Goal: Task Accomplishment & Management: Manage account settings

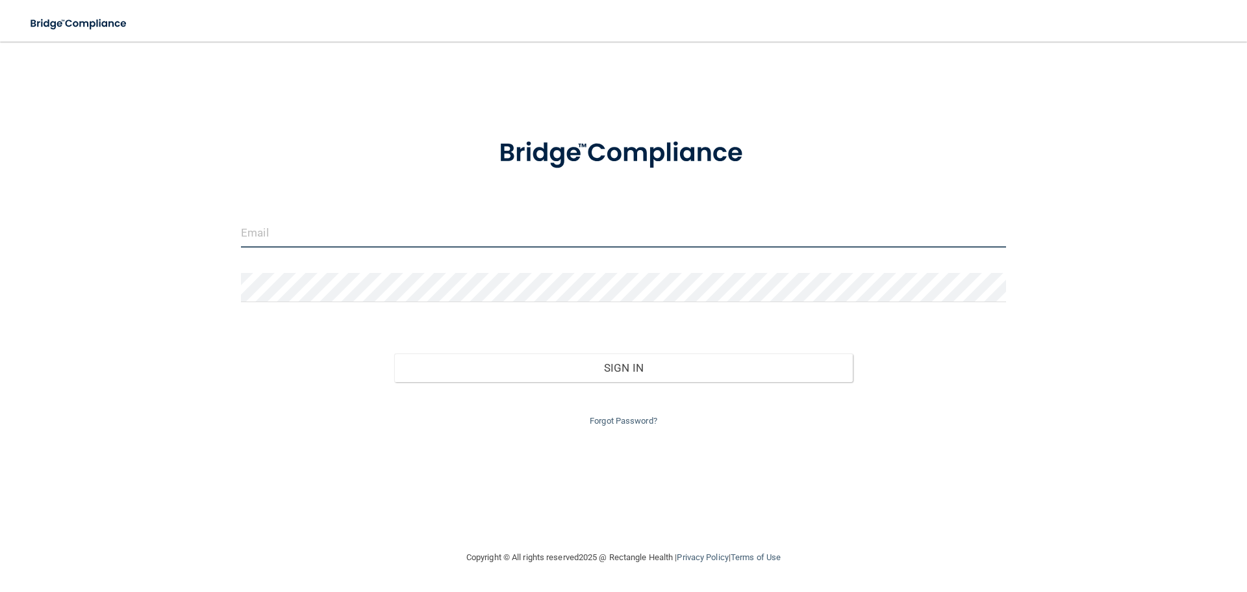
type input "[EMAIL_ADDRESS][DOMAIN_NAME]"
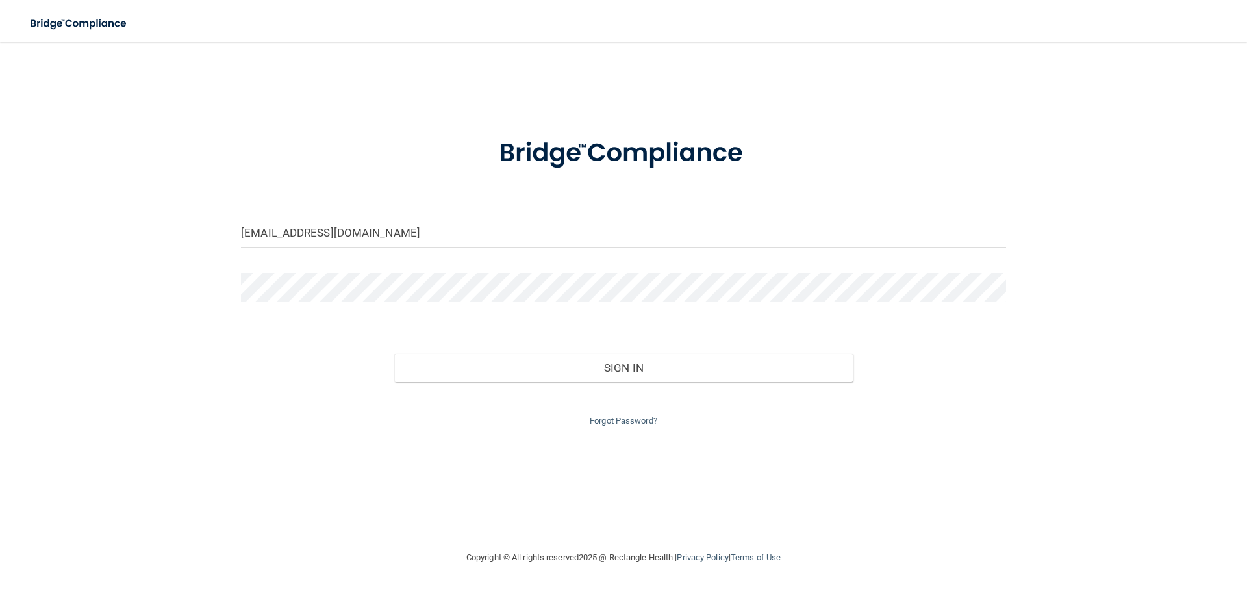
click at [194, 66] on div "[EMAIL_ADDRESS][DOMAIN_NAME] Invalid email/password. You don't have permission …" at bounding box center [623, 296] width 1195 height 482
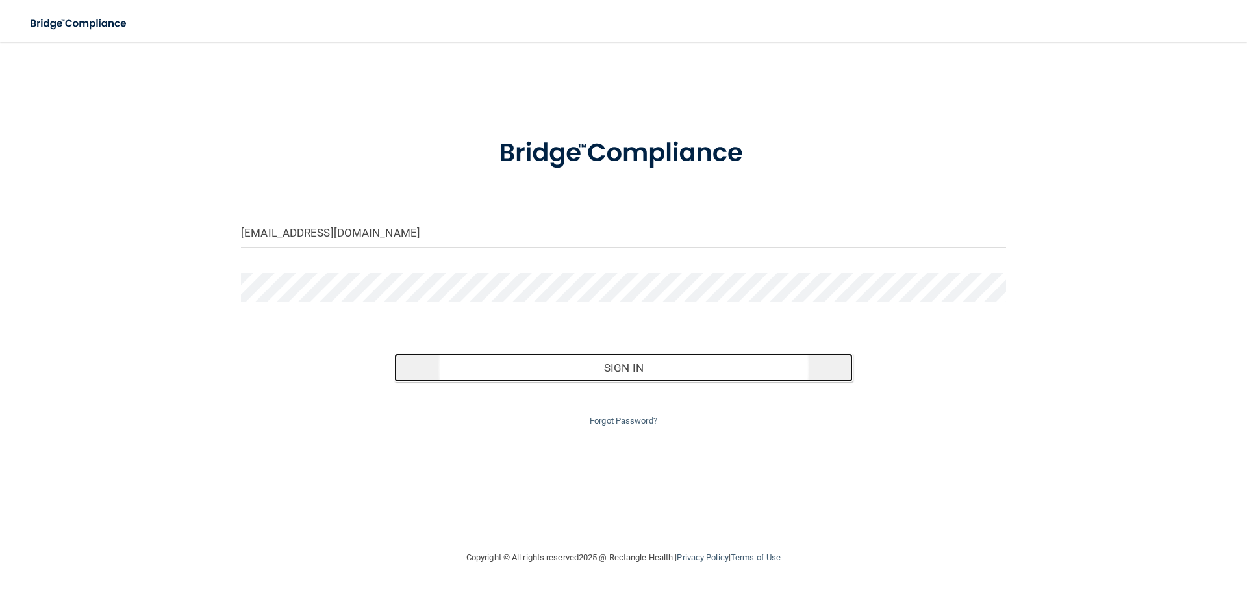
click at [578, 368] on button "Sign In" at bounding box center [623, 367] width 459 height 29
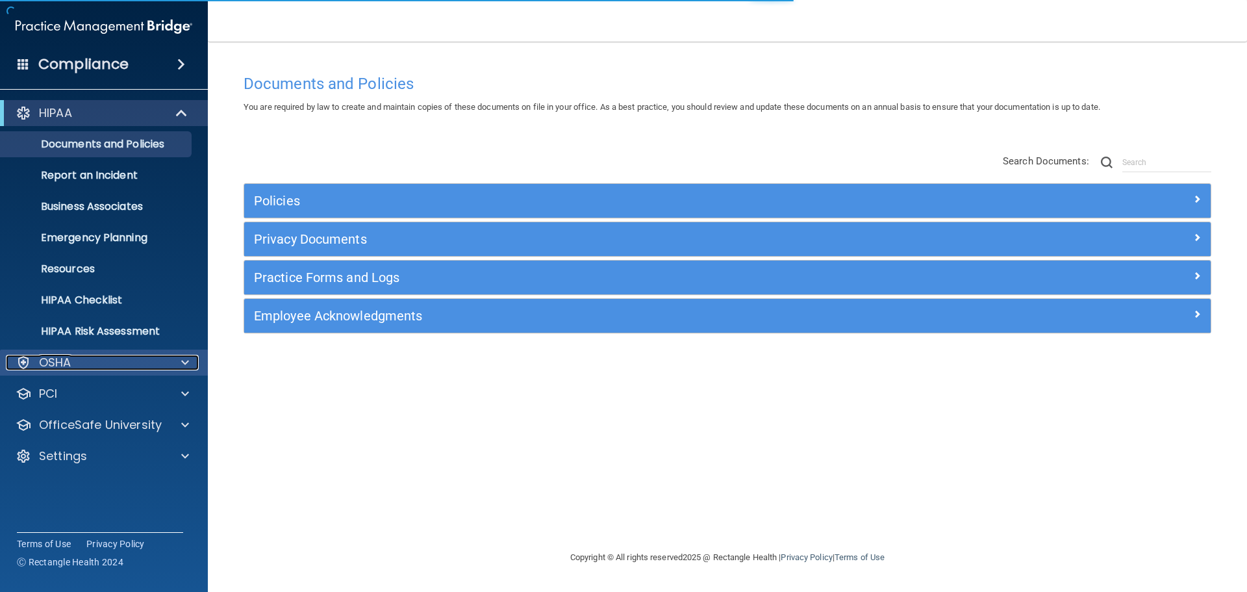
click at [93, 361] on div "OSHA" at bounding box center [86, 363] width 161 height 16
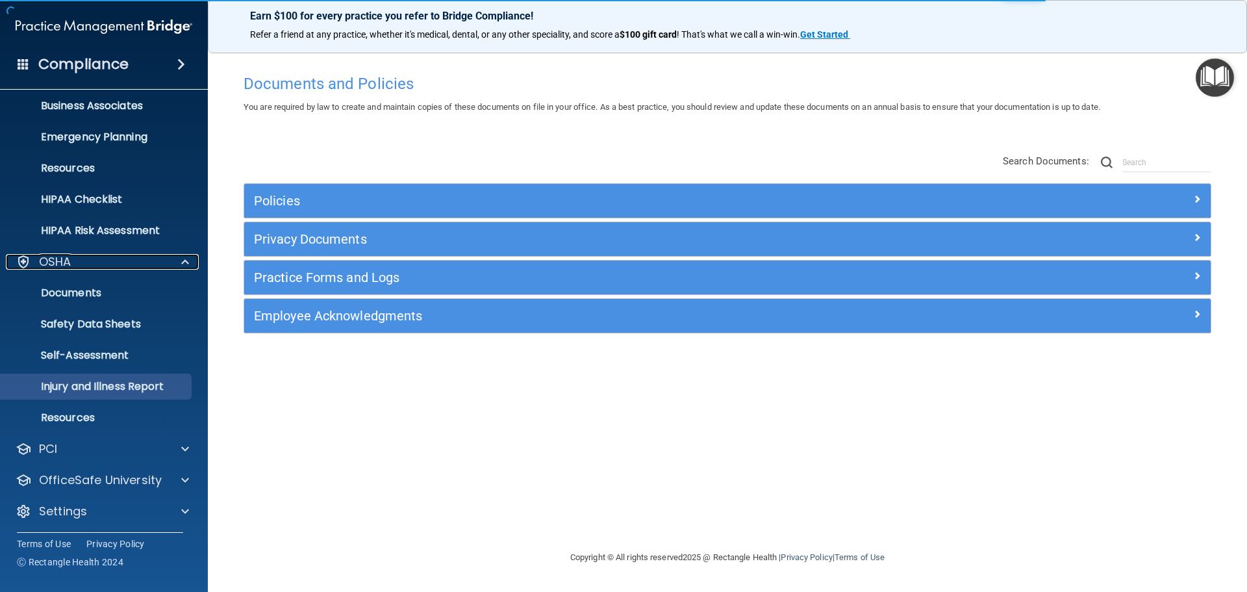
scroll to position [103, 0]
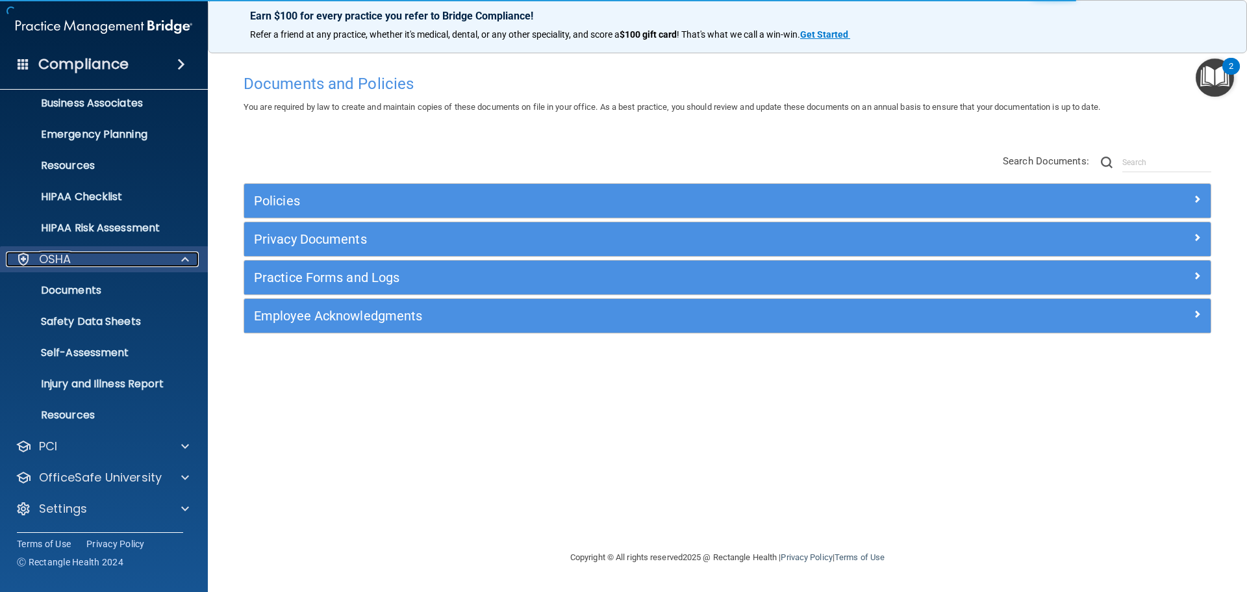
click at [120, 261] on div "OSHA" at bounding box center [86, 259] width 161 height 16
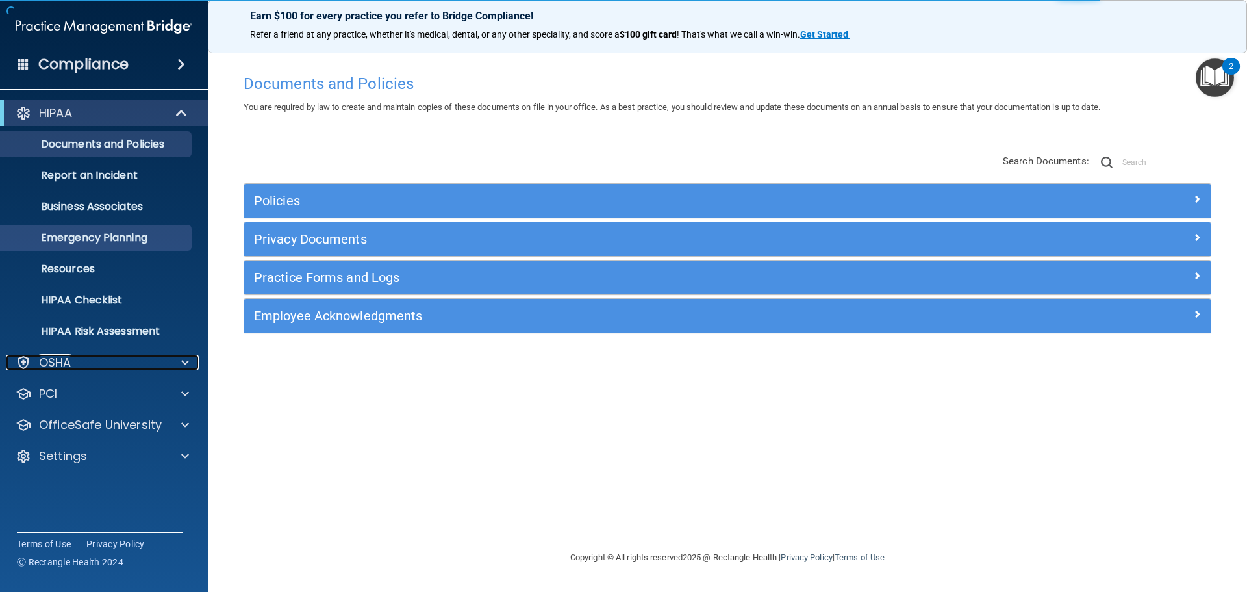
scroll to position [0, 0]
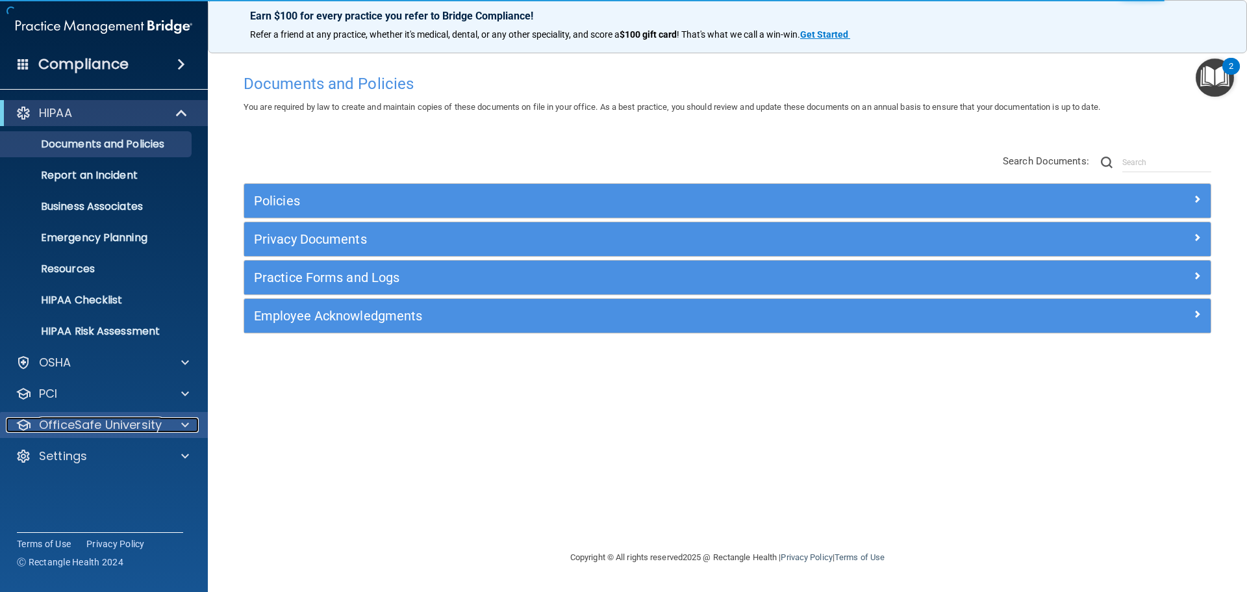
click at [106, 418] on p "OfficeSafe University" at bounding box center [100, 425] width 123 height 16
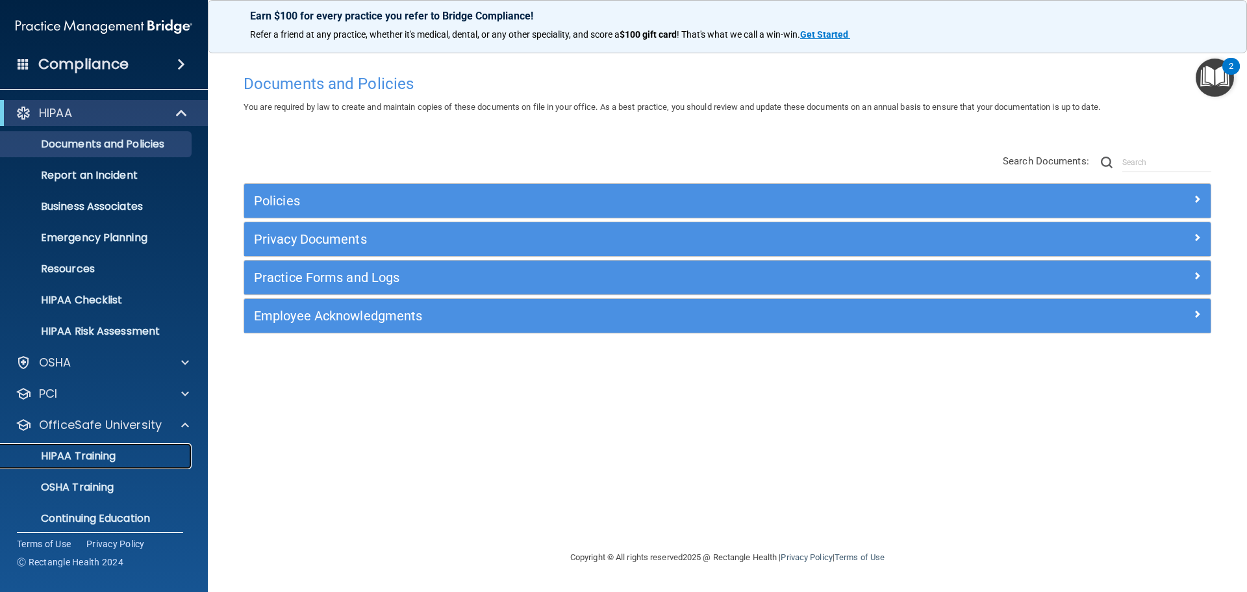
click at [135, 468] on link "HIPAA Training" at bounding box center [89, 456] width 205 height 26
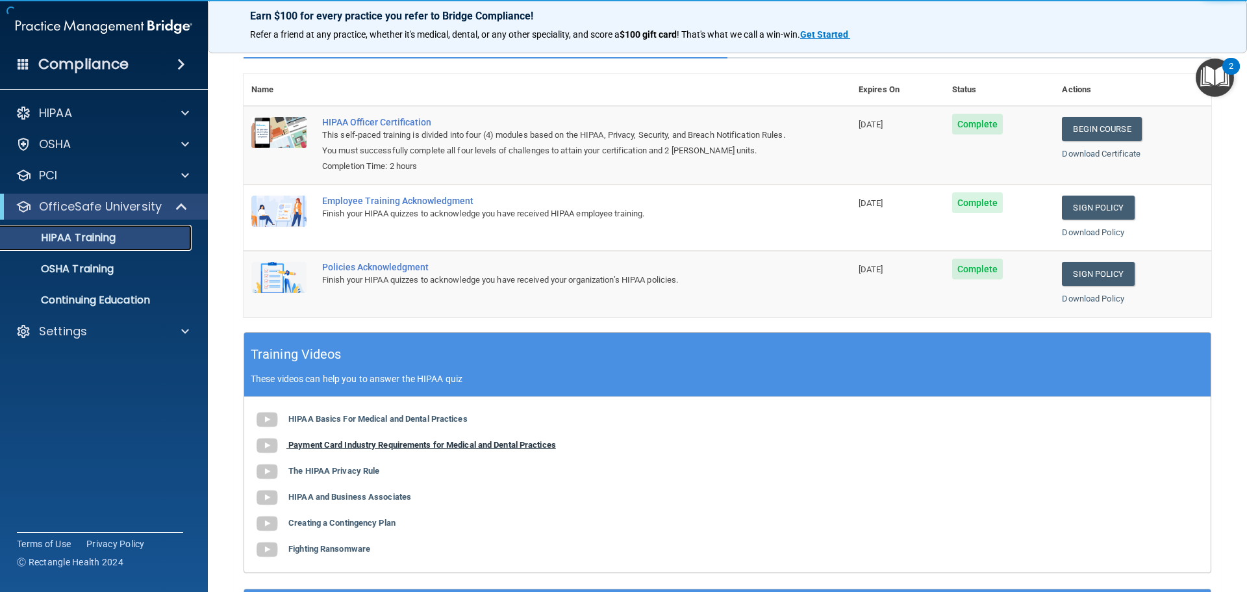
scroll to position [267, 0]
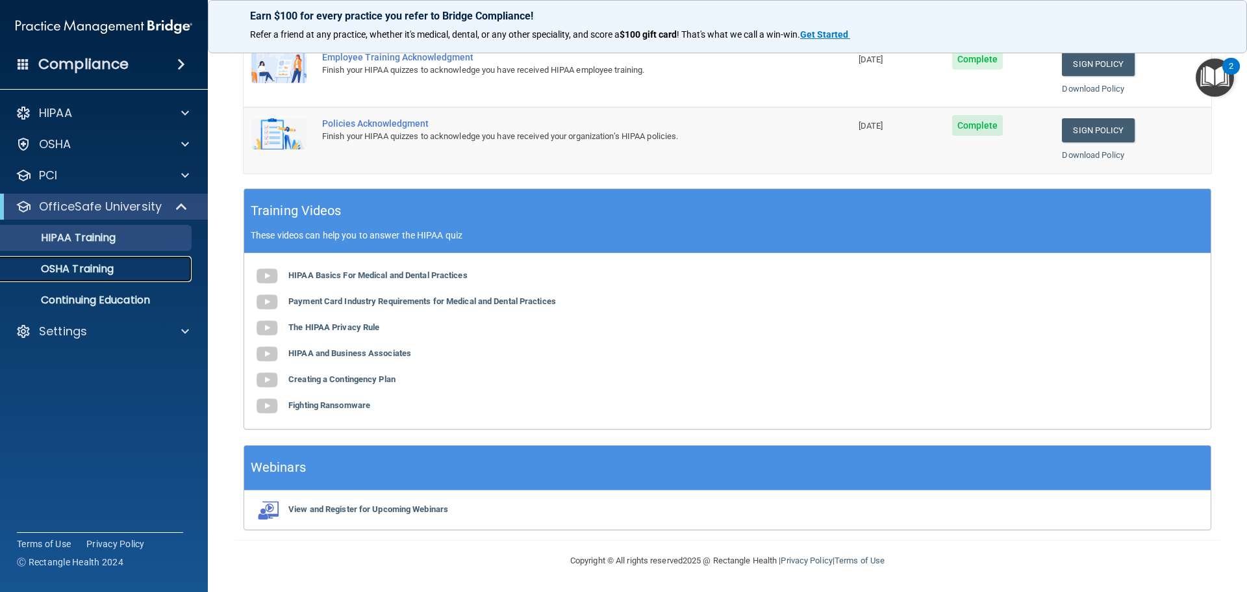
click at [126, 273] on div "OSHA Training" at bounding box center [96, 268] width 177 height 13
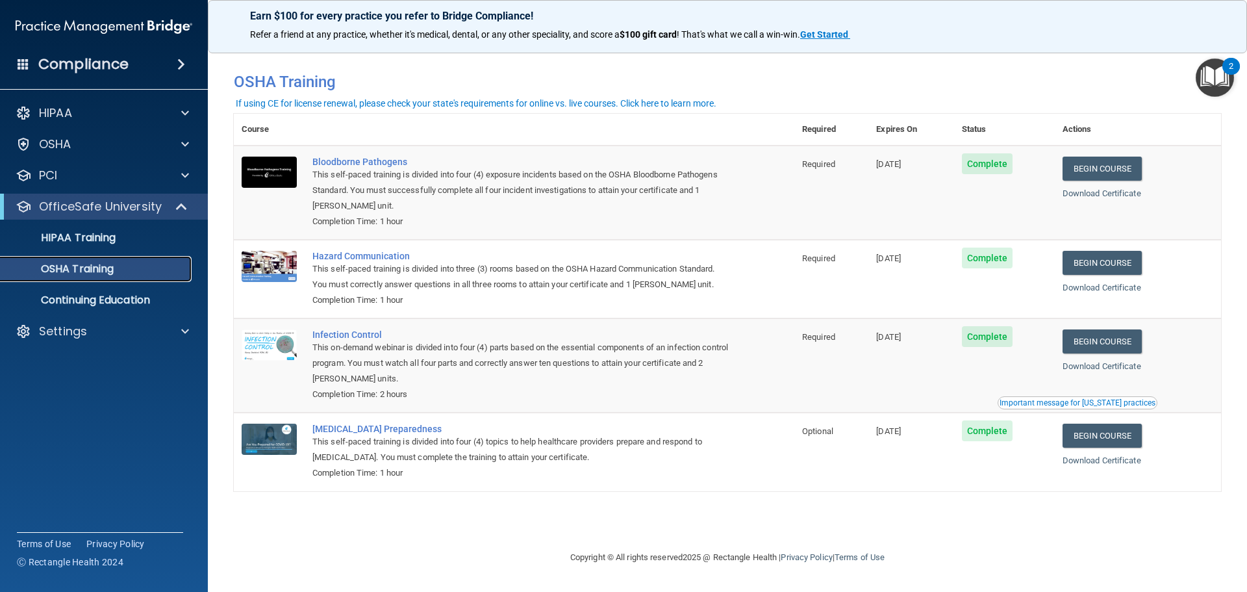
click at [68, 259] on link "OSHA Training" at bounding box center [89, 269] width 205 height 26
click at [75, 245] on link "HIPAA Training" at bounding box center [89, 238] width 205 height 26
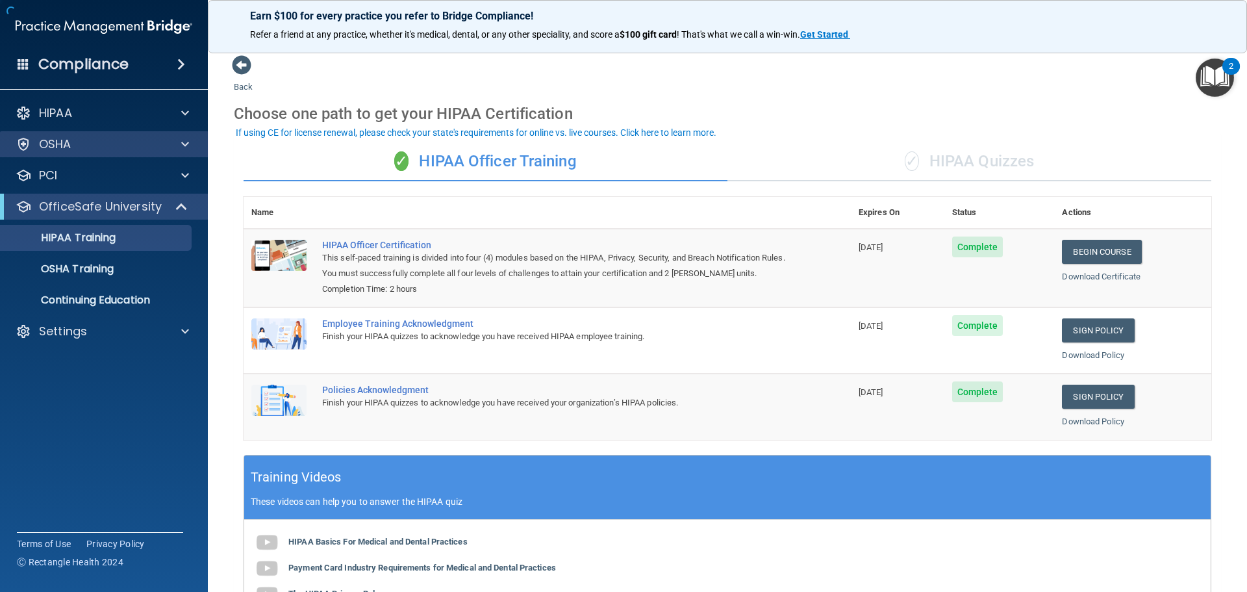
click at [133, 153] on div "OSHA" at bounding box center [104, 144] width 209 height 26
click at [71, 260] on link "OSHA Training" at bounding box center [89, 269] width 205 height 26
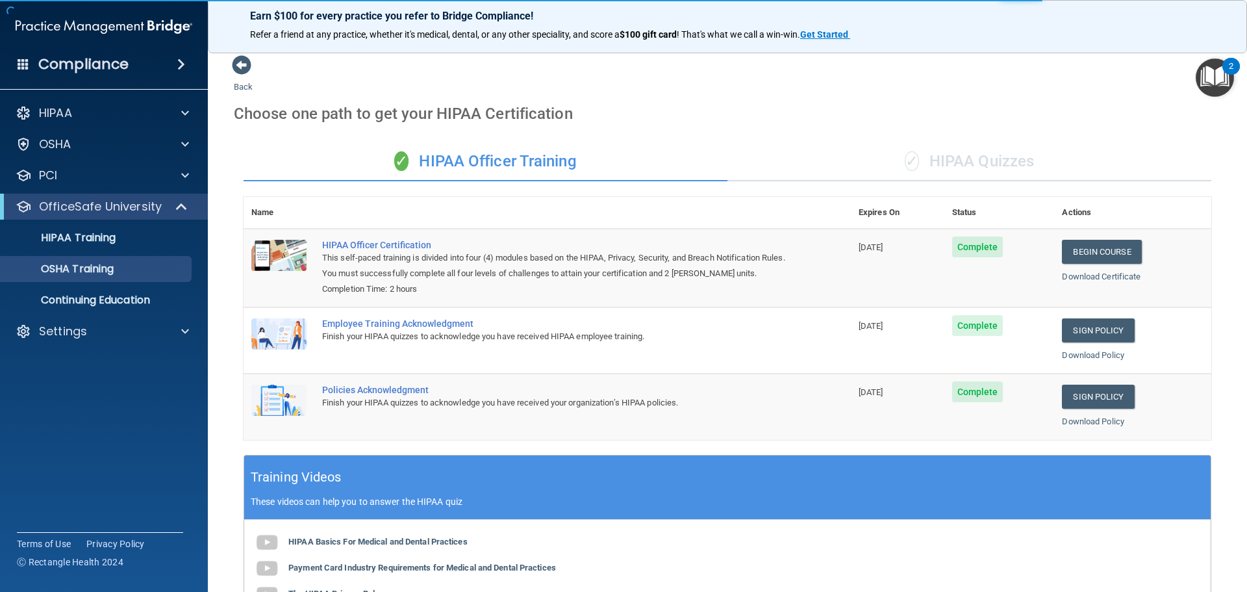
click at [816, 154] on div "✓ HIPAA Quizzes" at bounding box center [969, 161] width 484 height 39
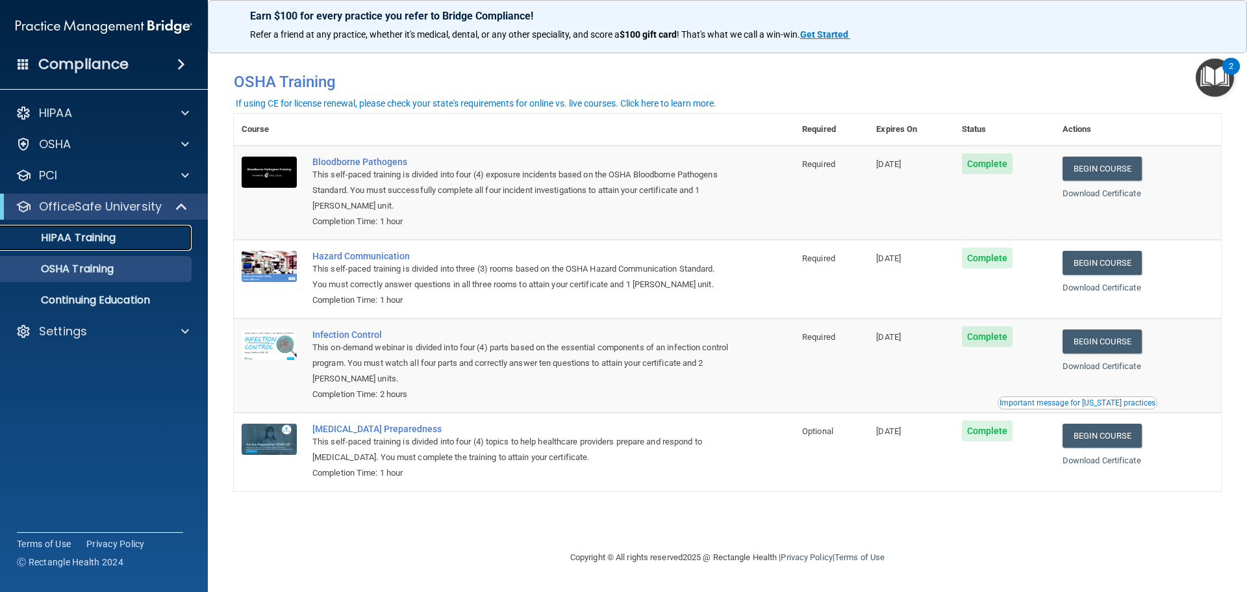
click at [114, 236] on p "HIPAA Training" at bounding box center [61, 237] width 107 height 13
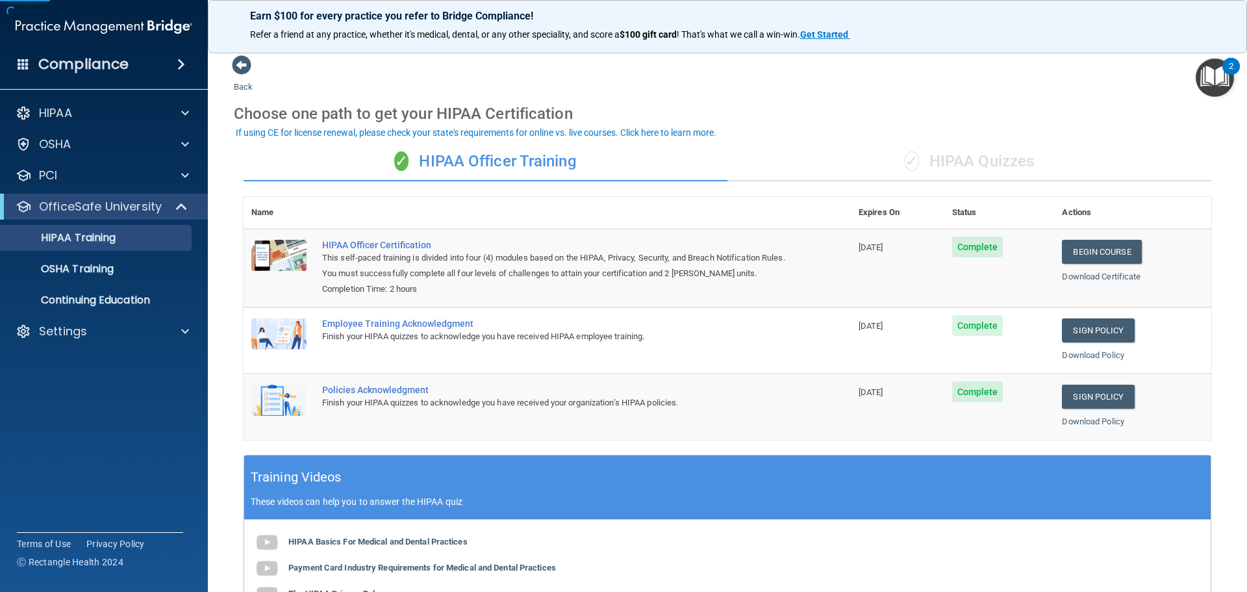
click at [852, 158] on div "✓ HIPAA Quizzes" at bounding box center [969, 161] width 484 height 39
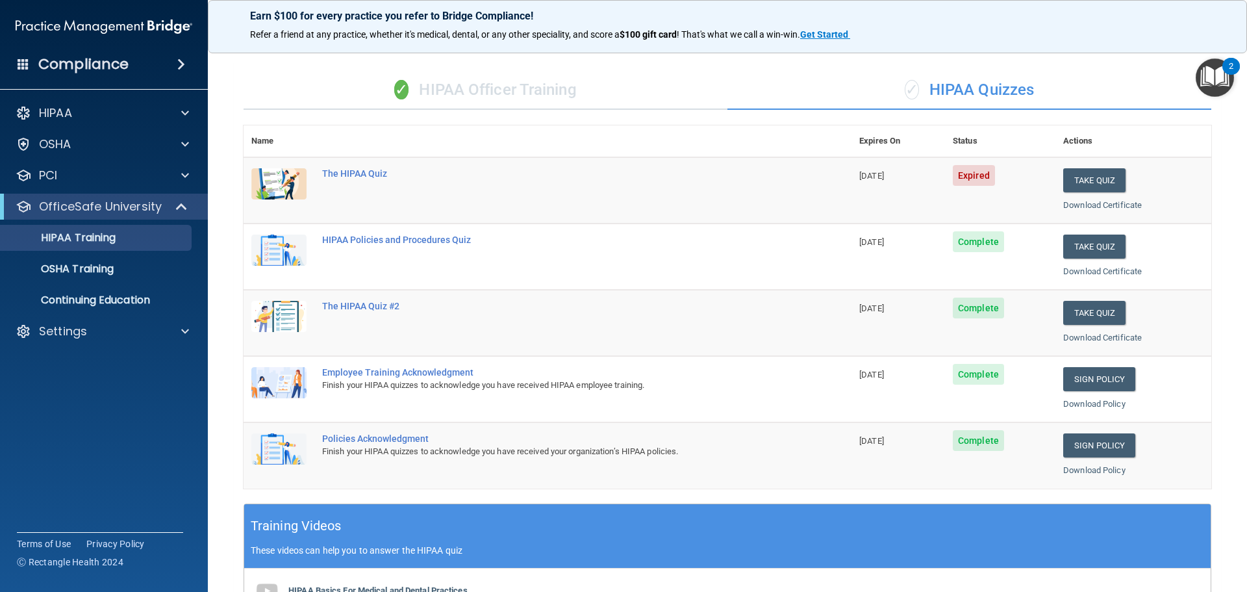
scroll to position [62, 0]
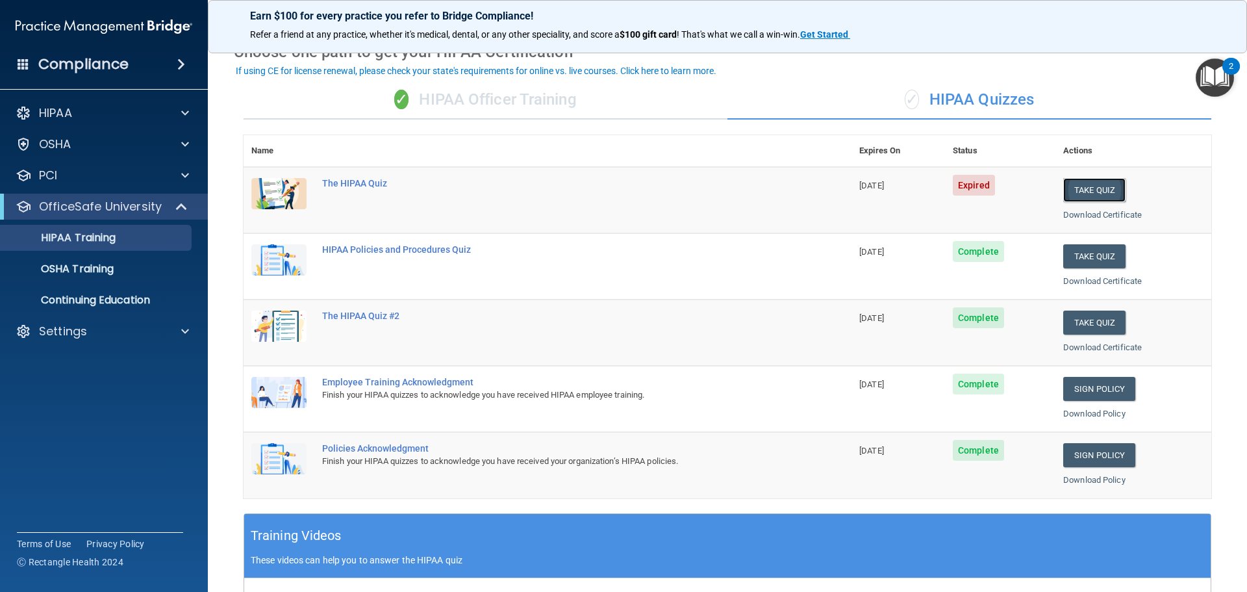
click at [1076, 194] on button "Take Quiz" at bounding box center [1094, 190] width 62 height 24
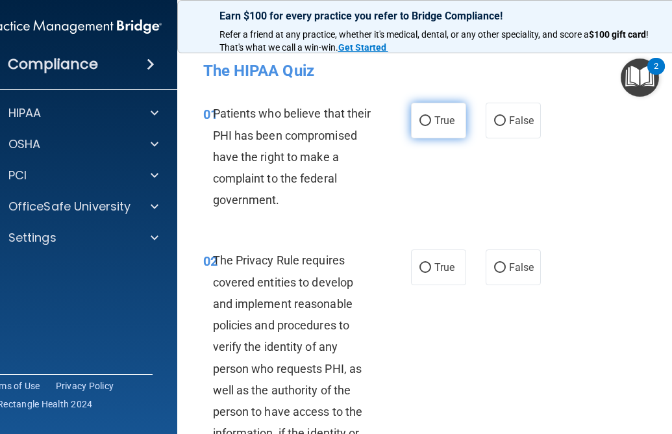
click at [436, 108] on label "True" at bounding box center [438, 121] width 55 height 36
click at [431, 116] on input "True" at bounding box center [426, 121] width 12 height 10
radio input "true"
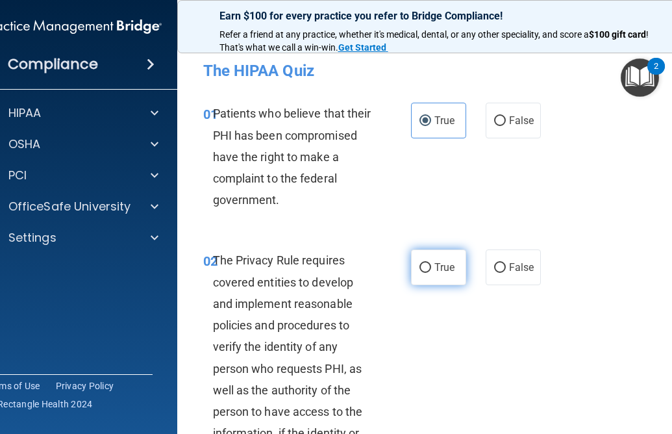
click at [421, 257] on label "True" at bounding box center [438, 267] width 55 height 36
click at [421, 263] on input "True" at bounding box center [426, 268] width 12 height 10
radio input "true"
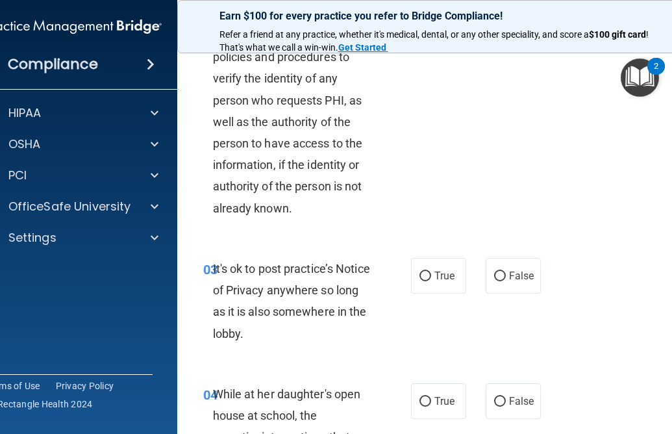
scroll to position [325, 0]
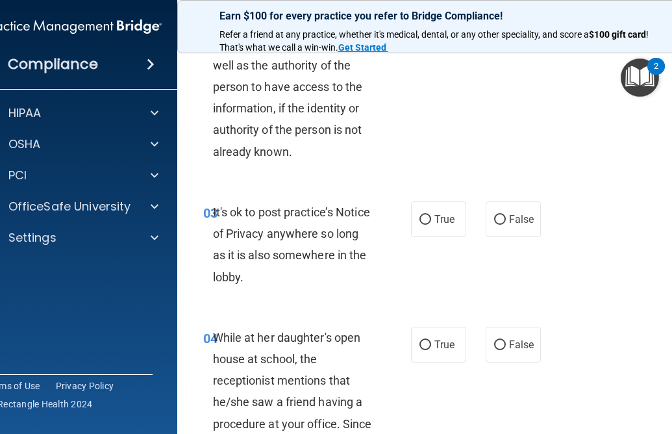
click at [510, 246] on div "03 It's ok to post practice’s Notice of Privacy anywhere so long as it is also …" at bounding box center [441, 247] width 494 height 125
click at [498, 224] on input "False" at bounding box center [500, 220] width 12 height 10
radio input "true"
click at [497, 334] on label "False" at bounding box center [513, 345] width 55 height 36
click at [497, 340] on input "False" at bounding box center [500, 345] width 12 height 10
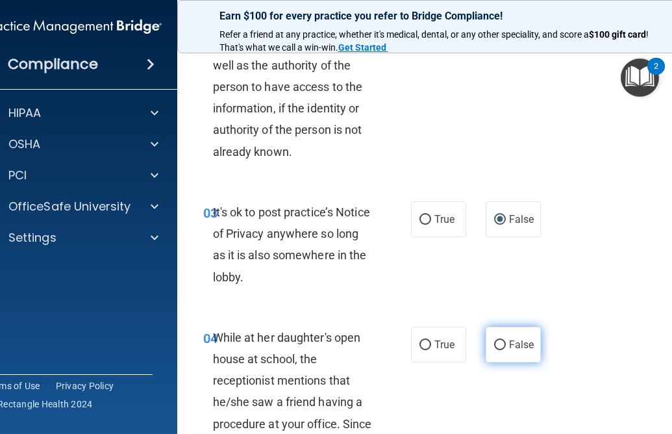
radio input "true"
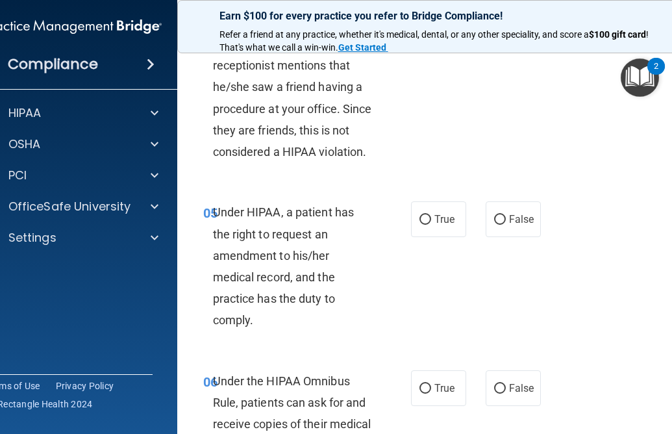
scroll to position [650, 0]
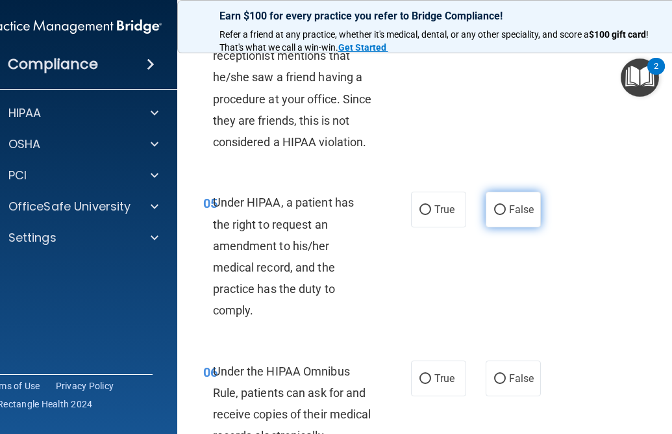
click at [497, 218] on label "False" at bounding box center [513, 210] width 55 height 36
click at [497, 215] on input "False" at bounding box center [500, 210] width 12 height 10
radio input "true"
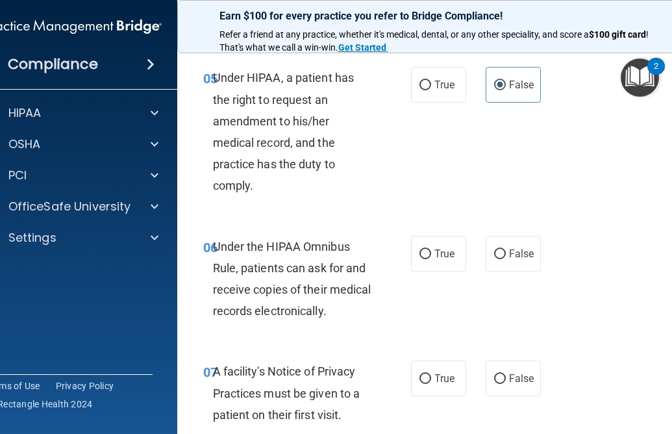
scroll to position [779, 0]
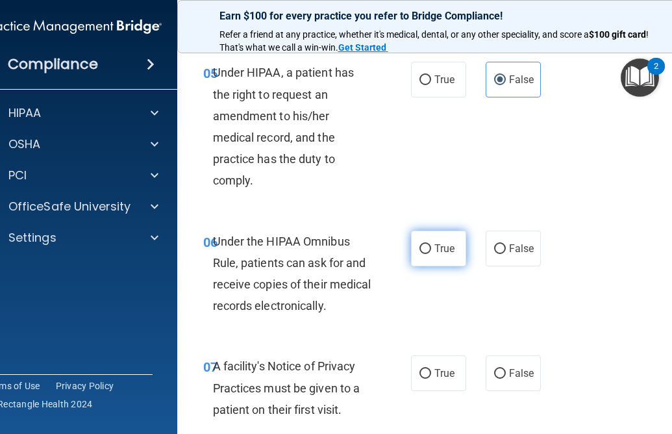
drag, startPoint x: 435, startPoint y: 246, endPoint x: 436, endPoint y: 268, distance: 22.1
click at [435, 245] on span "True" at bounding box center [445, 248] width 20 height 12
click at [431, 245] on input "True" at bounding box center [426, 249] width 12 height 10
radio input "true"
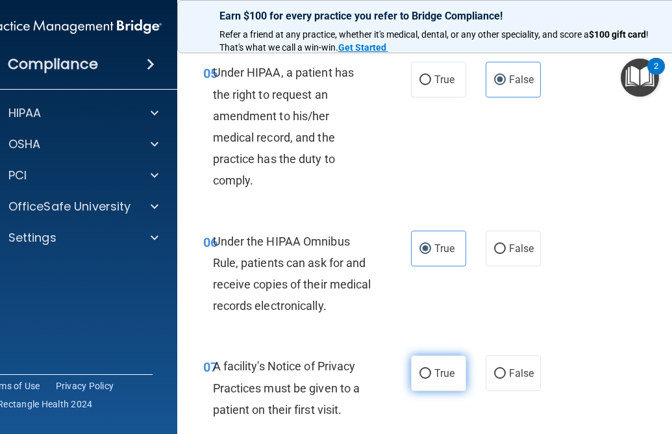
click at [431, 368] on label "True" at bounding box center [438, 373] width 55 height 36
click at [431, 369] on input "True" at bounding box center [426, 374] width 12 height 10
radio input "true"
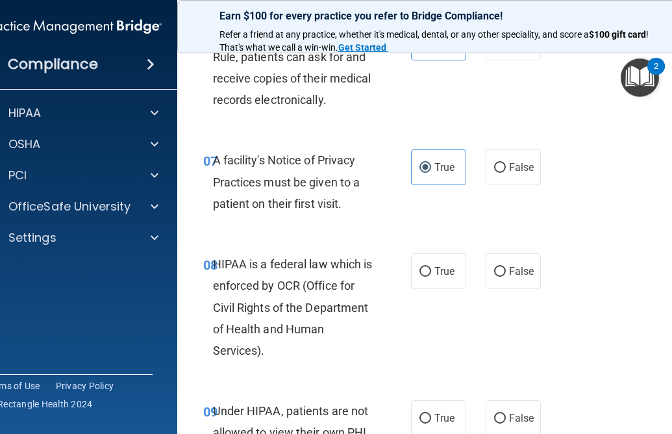
scroll to position [1039, 0]
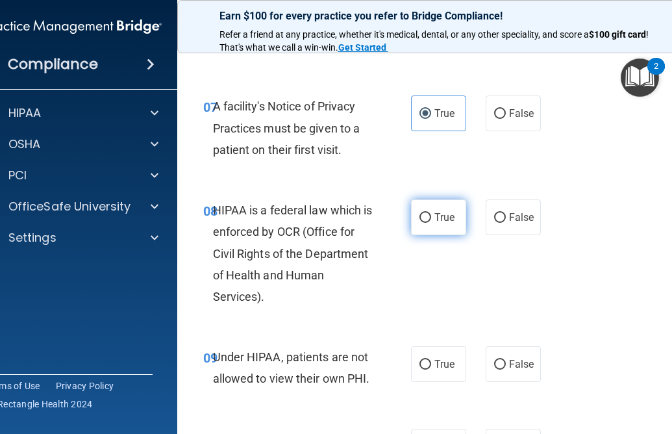
click at [439, 232] on label "True" at bounding box center [438, 217] width 55 height 36
click at [431, 223] on input "True" at bounding box center [426, 218] width 12 height 10
radio input "true"
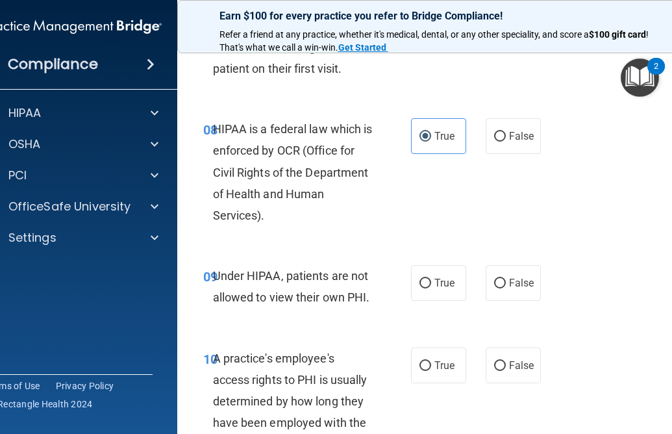
scroll to position [1234, 0]
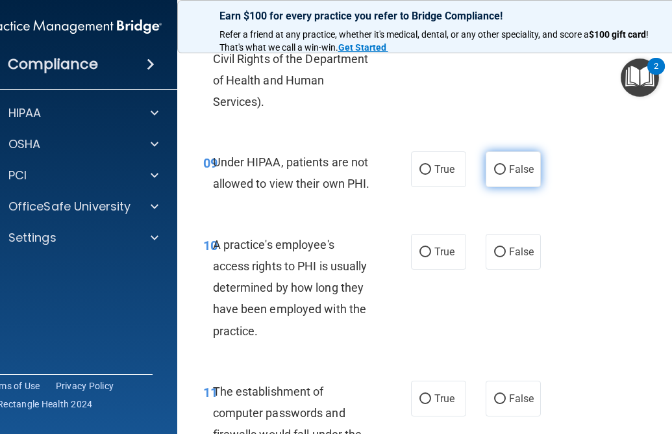
click at [500, 175] on label "False" at bounding box center [513, 169] width 55 height 36
click at [500, 175] on input "False" at bounding box center [500, 170] width 12 height 10
radio input "true"
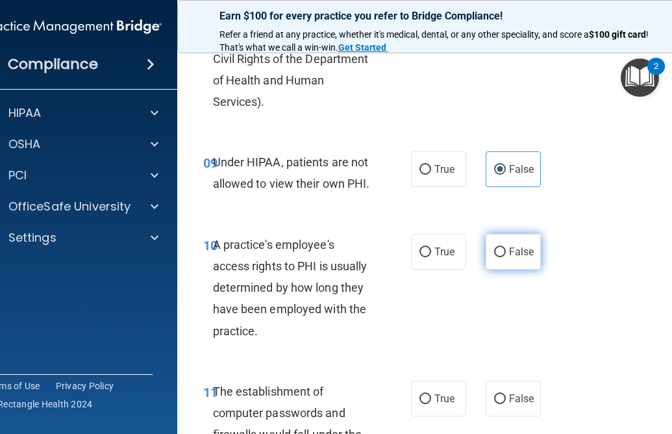
click at [509, 253] on span "False" at bounding box center [521, 252] width 25 height 12
click at [504, 253] on input "False" at bounding box center [500, 252] width 12 height 10
radio input "true"
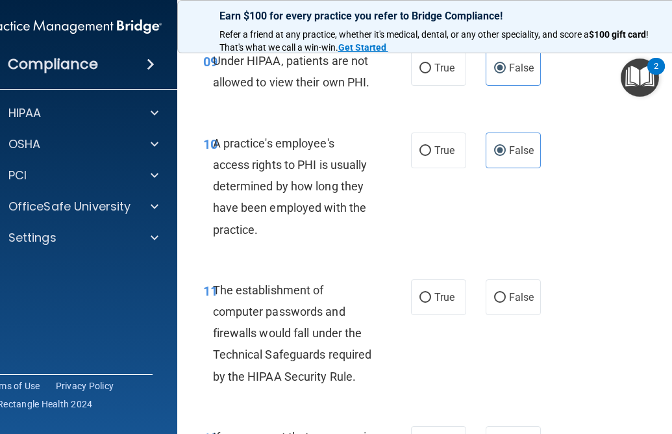
scroll to position [1364, 0]
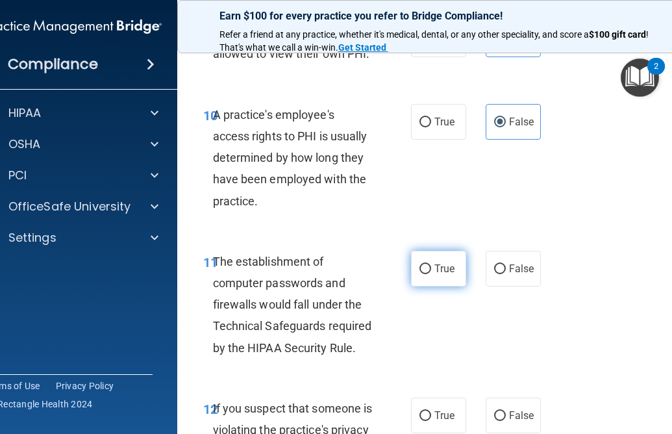
click at [438, 279] on label "True" at bounding box center [438, 269] width 55 height 36
click at [431, 274] on input "True" at bounding box center [426, 269] width 12 height 10
radio input "true"
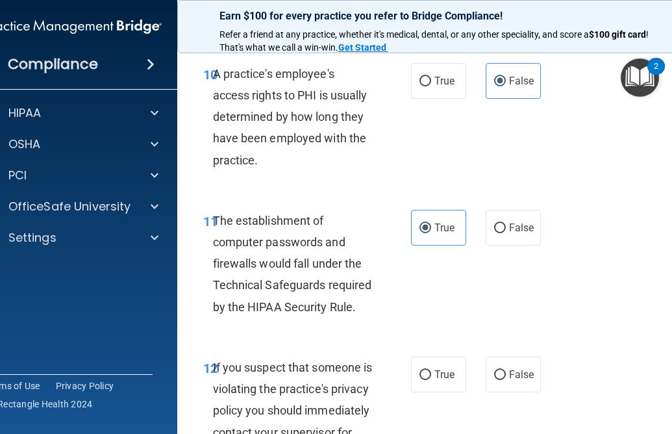
scroll to position [1559, 0]
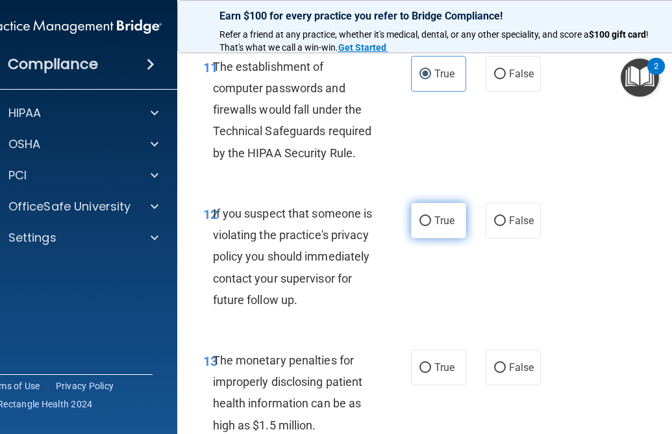
click at [432, 231] on label "True" at bounding box center [438, 221] width 55 height 36
click at [431, 226] on input "True" at bounding box center [426, 221] width 12 height 10
radio input "true"
click at [433, 382] on label "True" at bounding box center [438, 367] width 55 height 36
click at [431, 373] on input "True" at bounding box center [426, 368] width 12 height 10
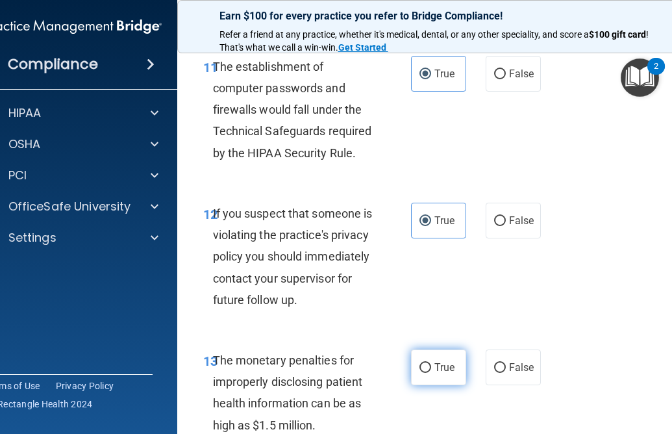
radio input "true"
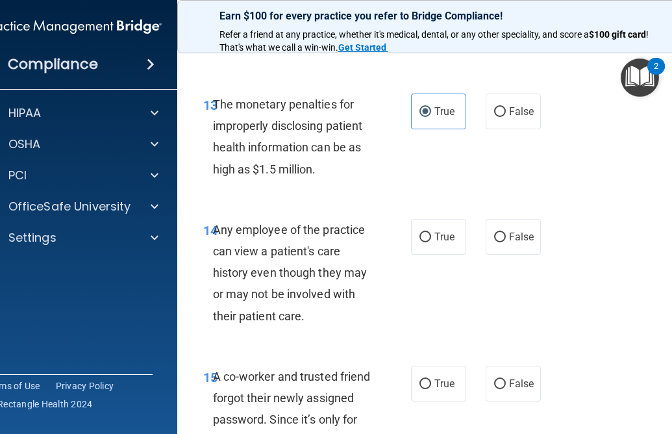
scroll to position [1819, 0]
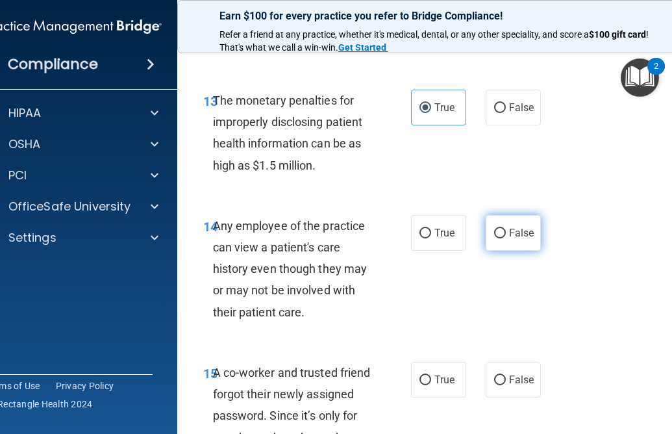
click at [514, 251] on label "False" at bounding box center [513, 233] width 55 height 36
click at [506, 238] on input "False" at bounding box center [500, 234] width 12 height 10
radio input "true"
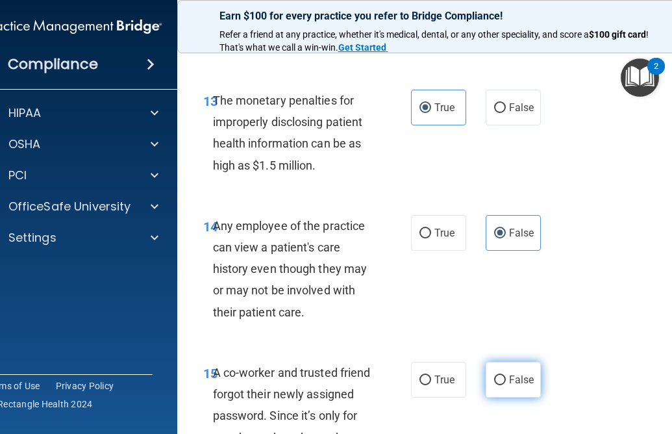
click at [500, 388] on label "False" at bounding box center [513, 380] width 55 height 36
click at [500, 385] on input "False" at bounding box center [500, 380] width 12 height 10
radio input "true"
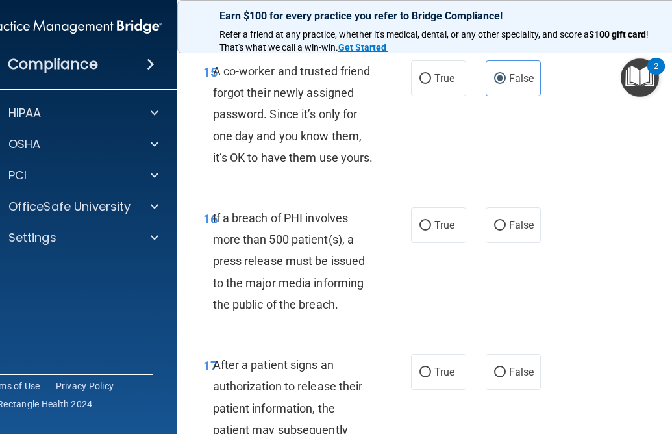
scroll to position [2143, 0]
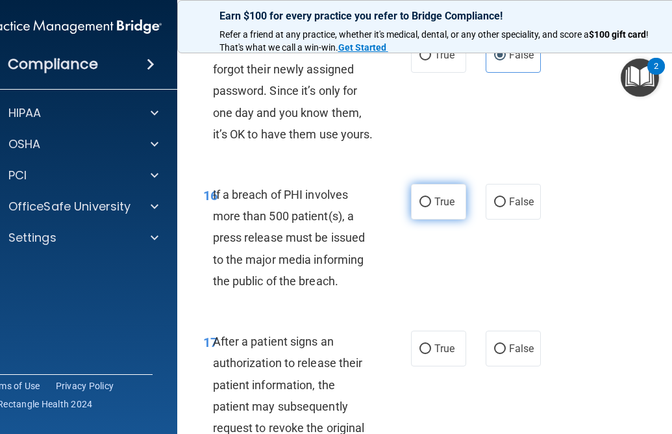
click at [444, 208] on span "True" at bounding box center [445, 202] width 20 height 12
click at [431, 207] on input "True" at bounding box center [426, 202] width 12 height 10
radio input "true"
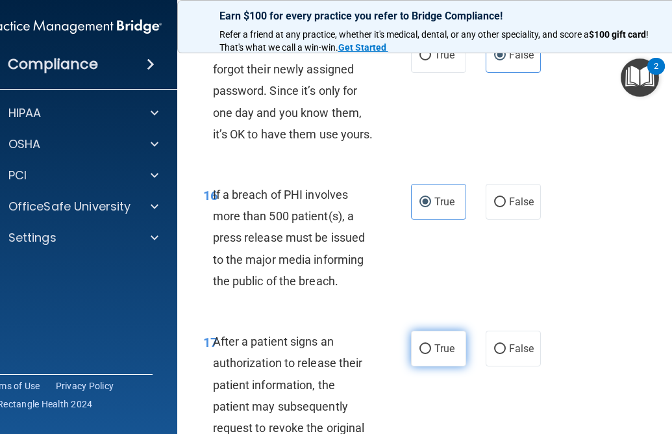
click at [432, 366] on label "True" at bounding box center [438, 349] width 55 height 36
click at [431, 354] on input "True" at bounding box center [426, 349] width 12 height 10
radio input "true"
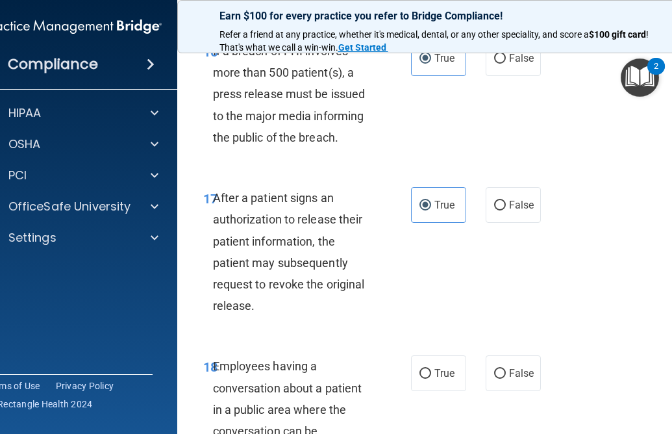
scroll to position [2338, 0]
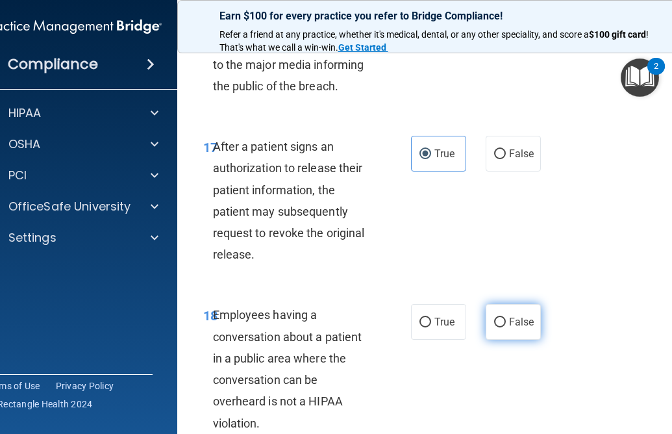
click at [494, 327] on input "False" at bounding box center [500, 323] width 12 height 10
radio input "true"
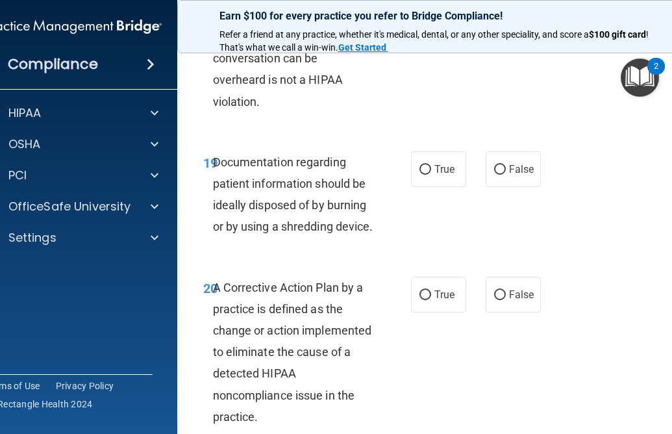
scroll to position [2728, 0]
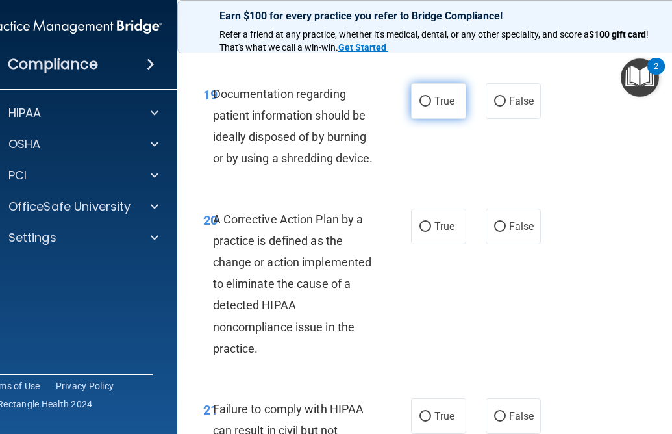
click at [436, 119] on label "True" at bounding box center [438, 101] width 55 height 36
click at [431, 107] on input "True" at bounding box center [426, 102] width 12 height 10
radio input "true"
click at [422, 244] on label "True" at bounding box center [438, 227] width 55 height 36
click at [422, 232] on input "True" at bounding box center [426, 227] width 12 height 10
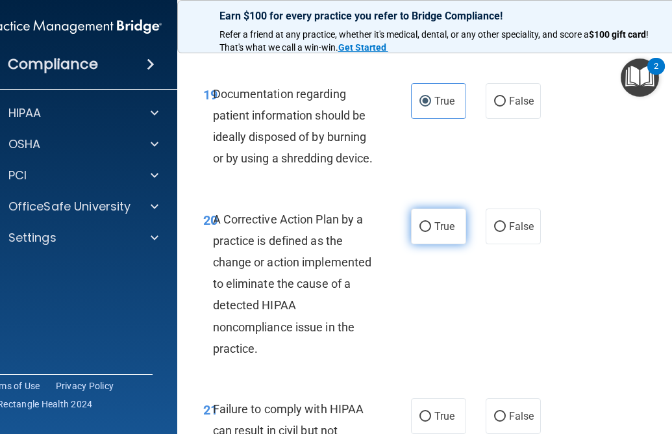
radio input "true"
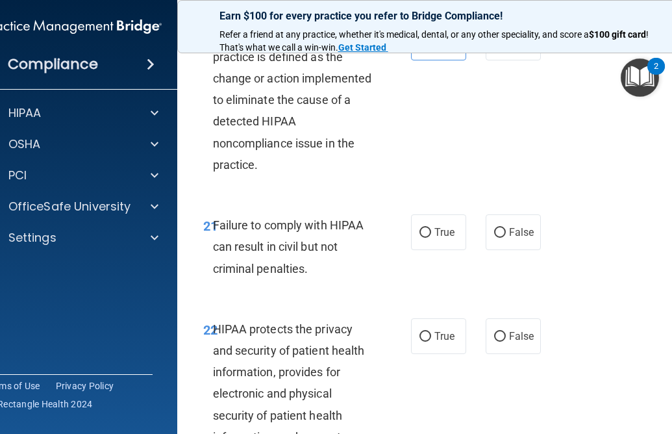
scroll to position [2923, 0]
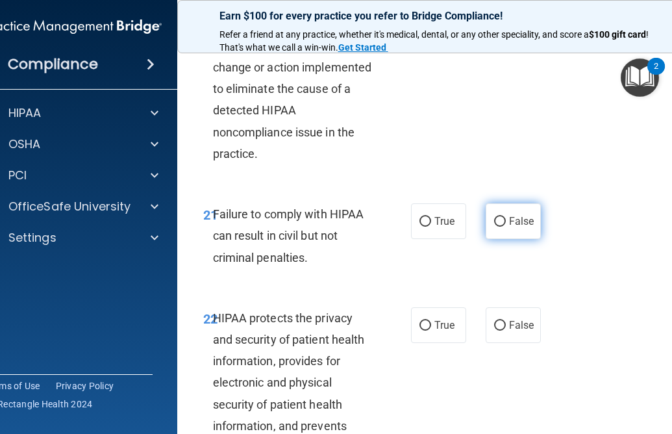
click at [514, 239] on label "False" at bounding box center [513, 221] width 55 height 36
click at [506, 227] on input "False" at bounding box center [500, 222] width 12 height 10
radio input "true"
click at [435, 331] on span "True" at bounding box center [445, 325] width 20 height 12
click at [431, 331] on input "True" at bounding box center [426, 326] width 12 height 10
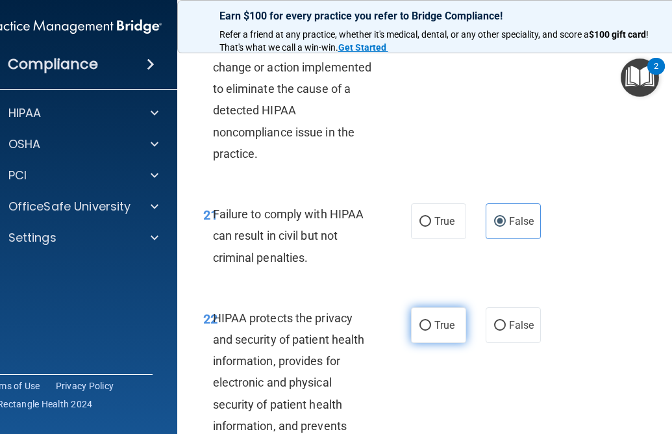
radio input "true"
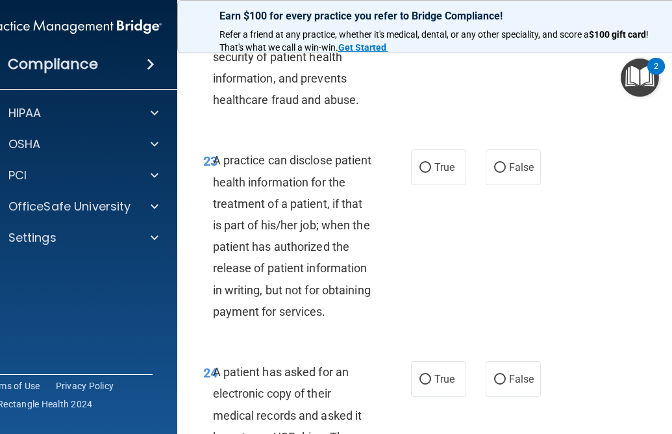
scroll to position [3313, 0]
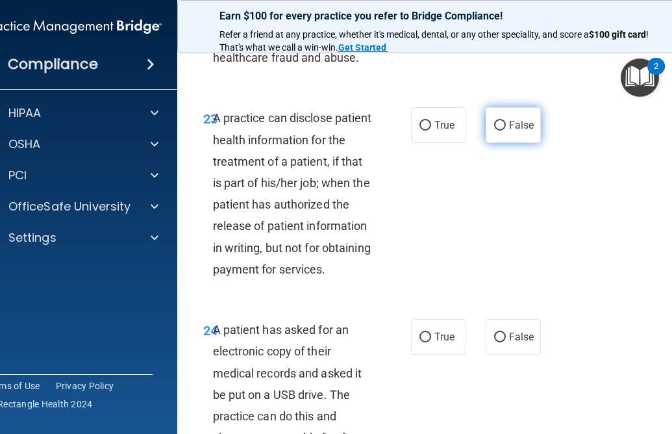
click at [510, 131] on span "False" at bounding box center [521, 125] width 25 height 12
click at [506, 131] on input "False" at bounding box center [500, 126] width 12 height 10
radio input "true"
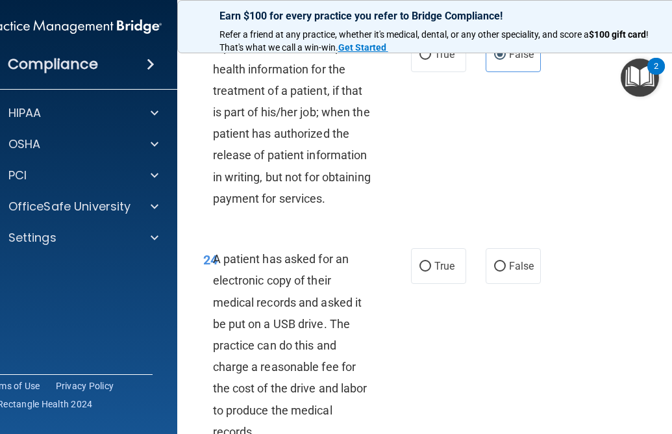
scroll to position [3507, 0]
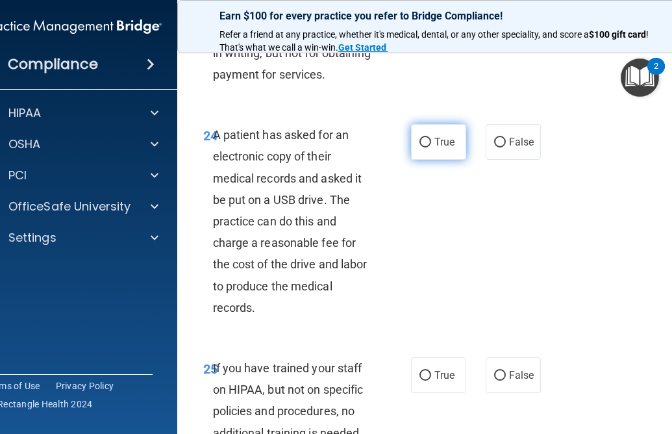
click at [447, 148] on span "True" at bounding box center [445, 142] width 20 height 12
click at [431, 147] on input "True" at bounding box center [426, 143] width 12 height 10
radio input "true"
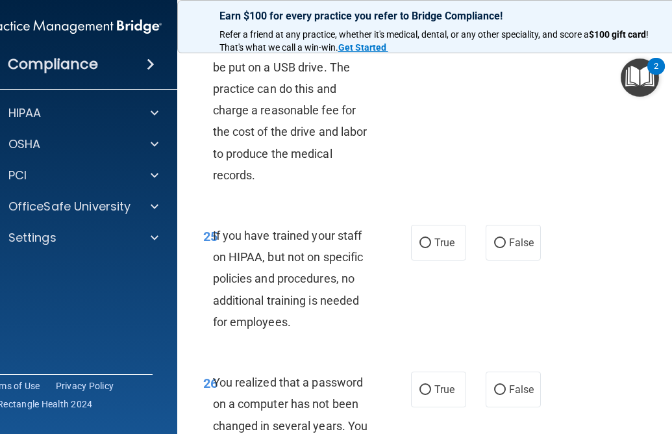
scroll to position [3702, 0]
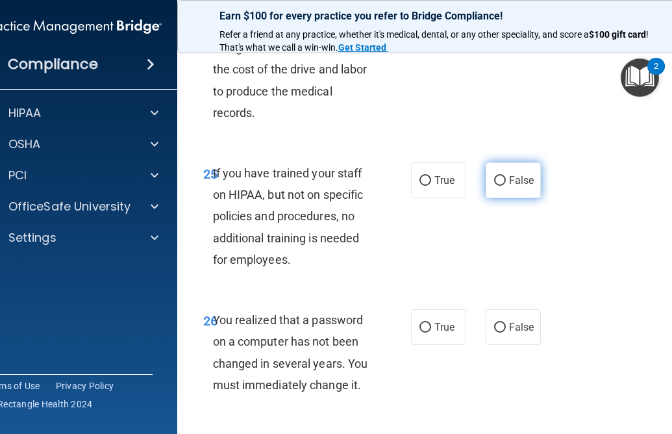
click at [518, 186] on span "False" at bounding box center [521, 180] width 25 height 12
click at [506, 186] on input "False" at bounding box center [500, 181] width 12 height 10
radio input "true"
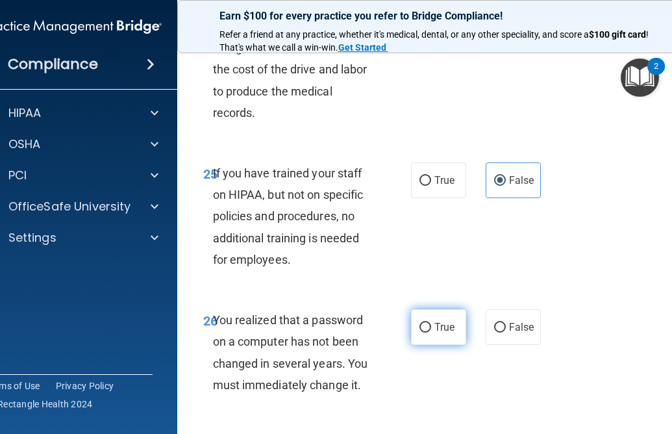
click at [440, 333] on span "True" at bounding box center [445, 327] width 20 height 12
click at [431, 333] on input "True" at bounding box center [426, 328] width 12 height 10
radio input "true"
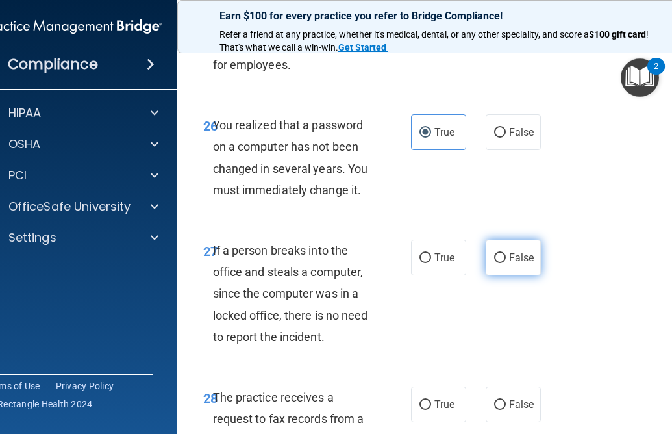
click at [522, 275] on label "False" at bounding box center [513, 258] width 55 height 36
click at [506, 263] on input "False" at bounding box center [500, 258] width 12 height 10
radio input "true"
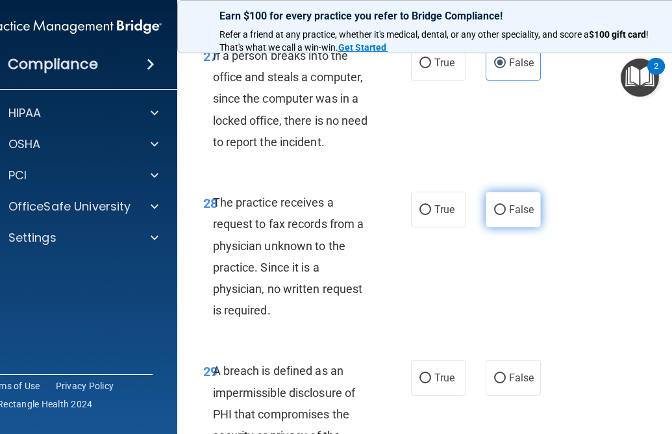
click at [516, 227] on label "False" at bounding box center [513, 210] width 55 height 36
click at [506, 215] on input "False" at bounding box center [500, 210] width 12 height 10
radio input "true"
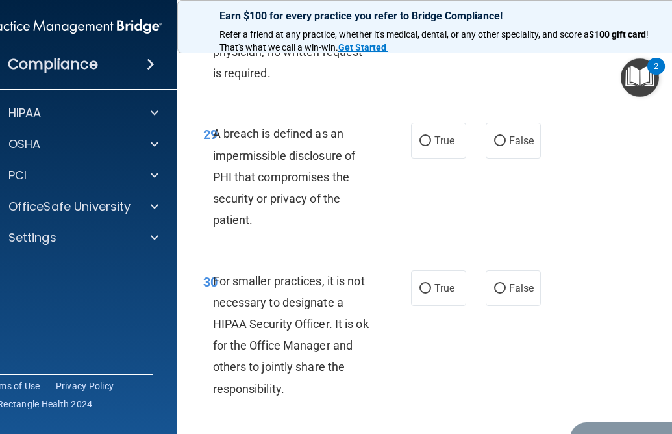
scroll to position [4352, 0]
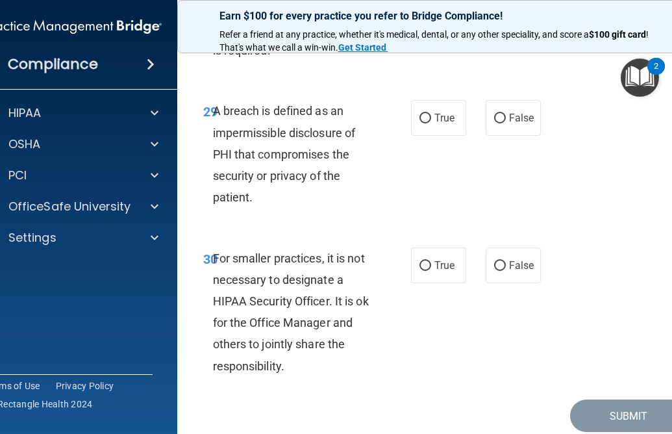
drag, startPoint x: 448, startPoint y: 220, endPoint x: 471, endPoint y: 250, distance: 37.5
click at [448, 136] on label "True" at bounding box center [438, 118] width 55 height 36
click at [431, 123] on input "True" at bounding box center [426, 119] width 12 height 10
radio input "true"
click at [494, 271] on input "False" at bounding box center [500, 266] width 12 height 10
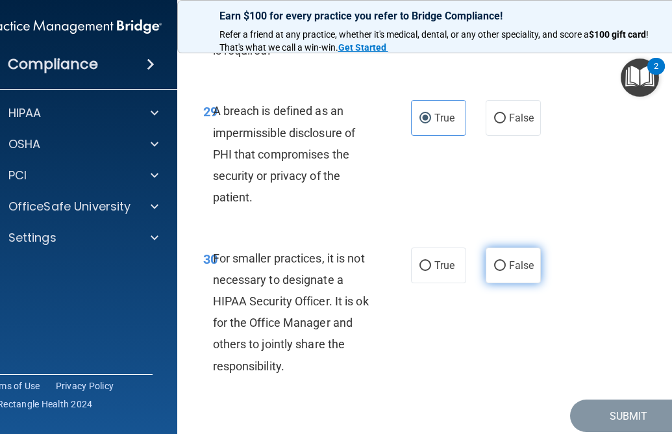
radio input "true"
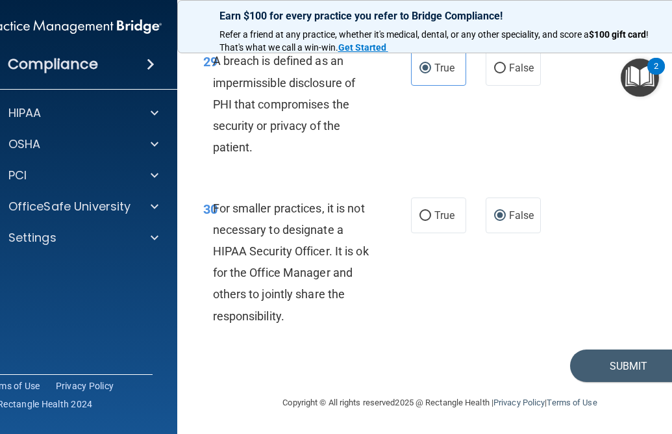
scroll to position [4488, 0]
click at [593, 360] on button "Submit" at bounding box center [628, 365] width 117 height 33
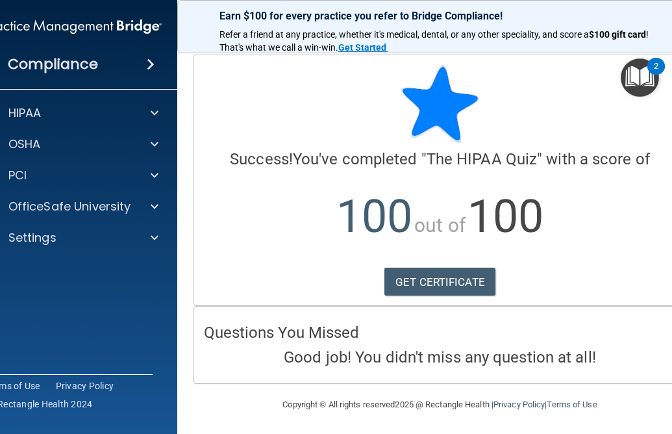
click at [518, 315] on div "Questions You Missed Good job! You didn't miss any question at all!" at bounding box center [440, 345] width 492 height 76
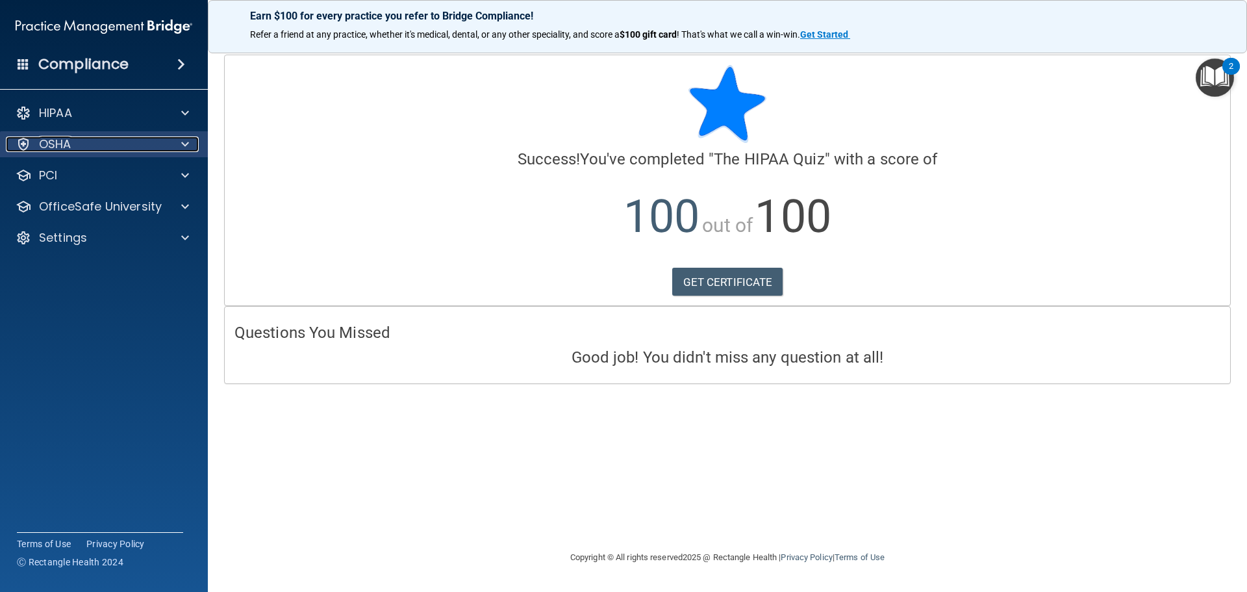
click at [114, 142] on div "OSHA" at bounding box center [86, 144] width 161 height 16
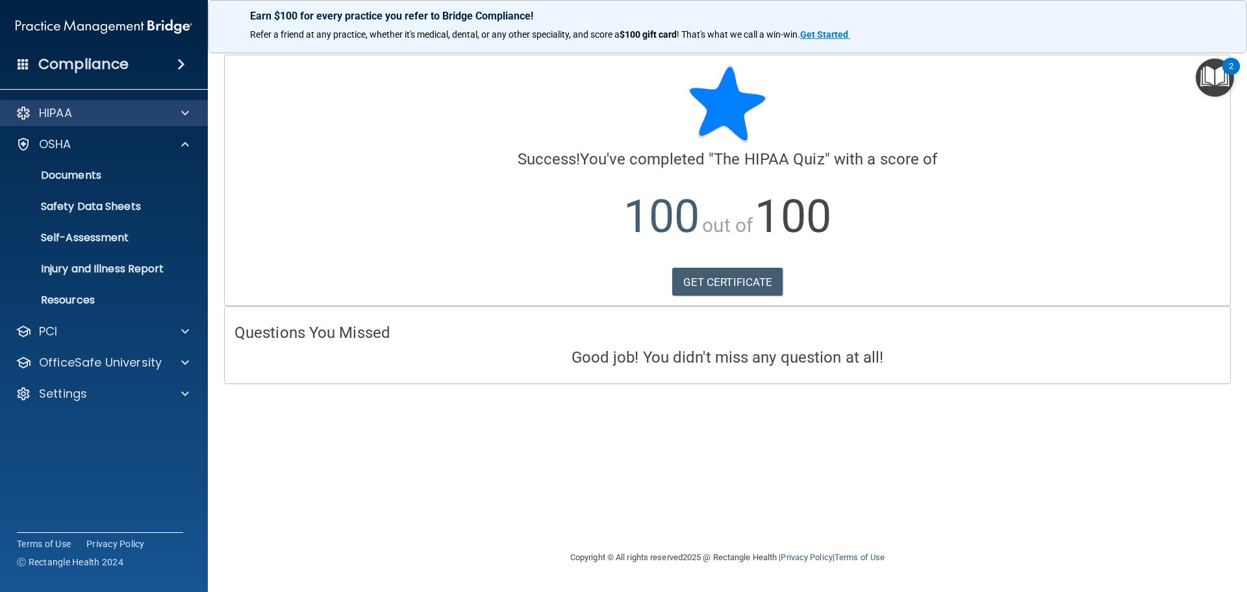
click at [106, 125] on div "HIPAA" at bounding box center [104, 113] width 209 height 26
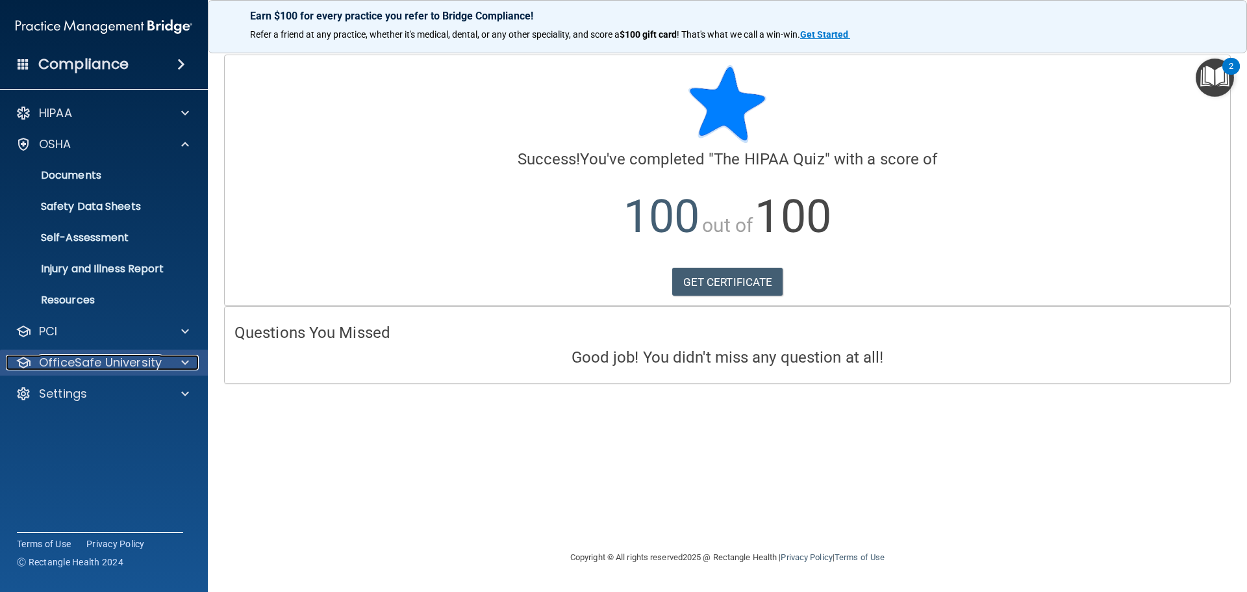
click at [69, 361] on p "OfficeSafe University" at bounding box center [100, 363] width 123 height 16
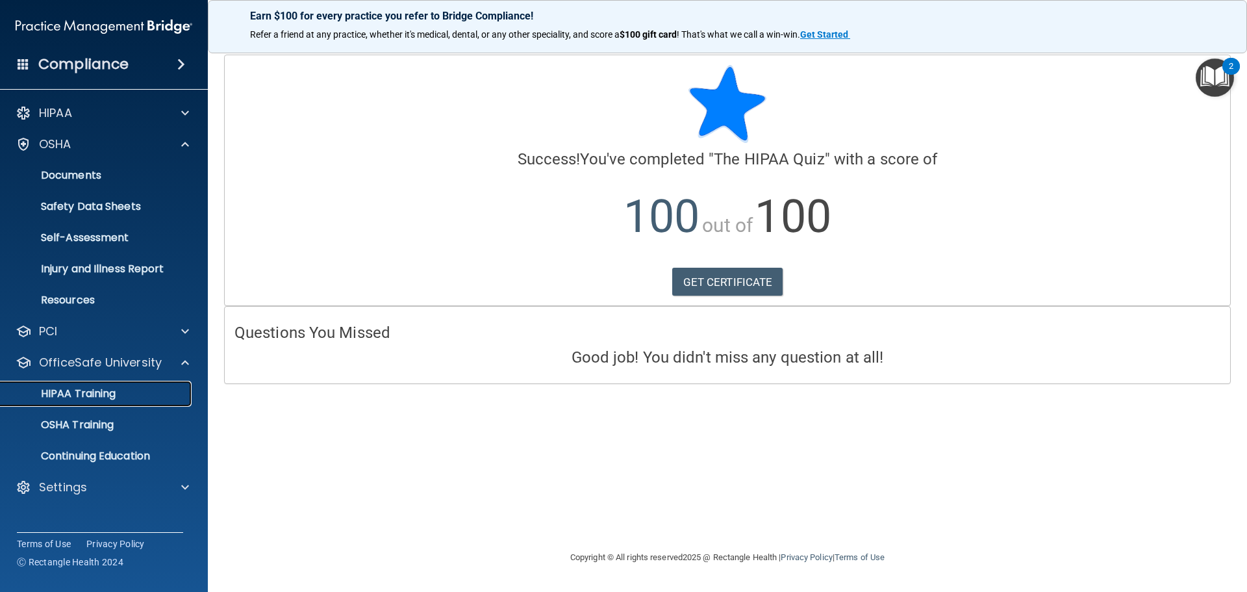
click at [88, 387] on p "HIPAA Training" at bounding box center [61, 393] width 107 height 13
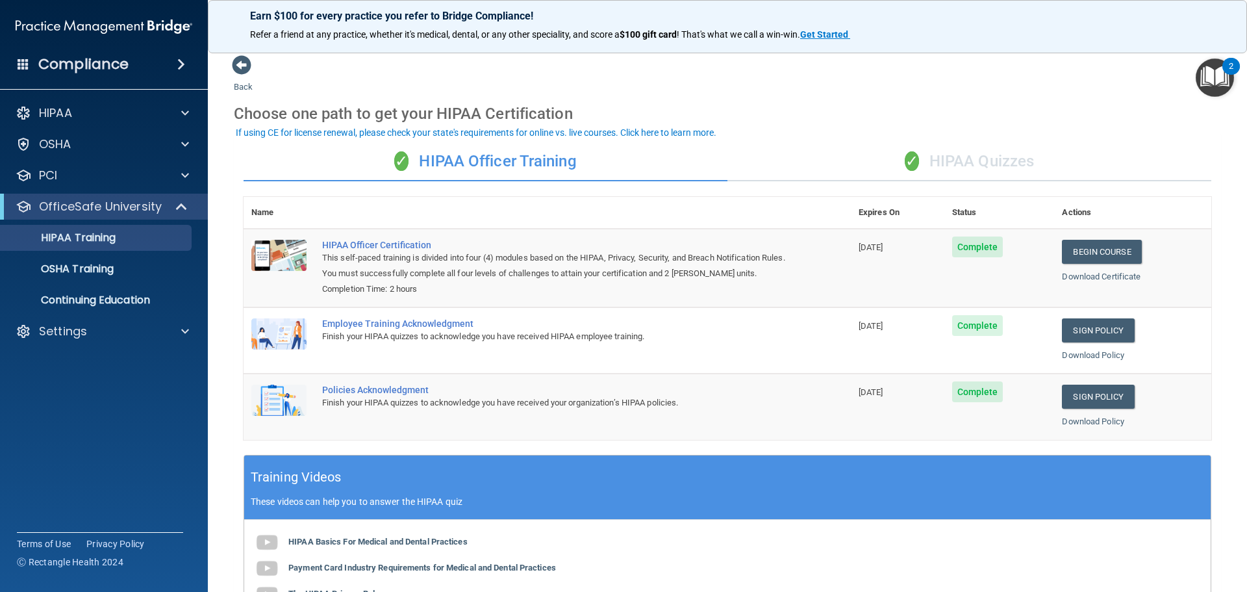
click at [927, 148] on div "✓ HIPAA Quizzes" at bounding box center [969, 161] width 484 height 39
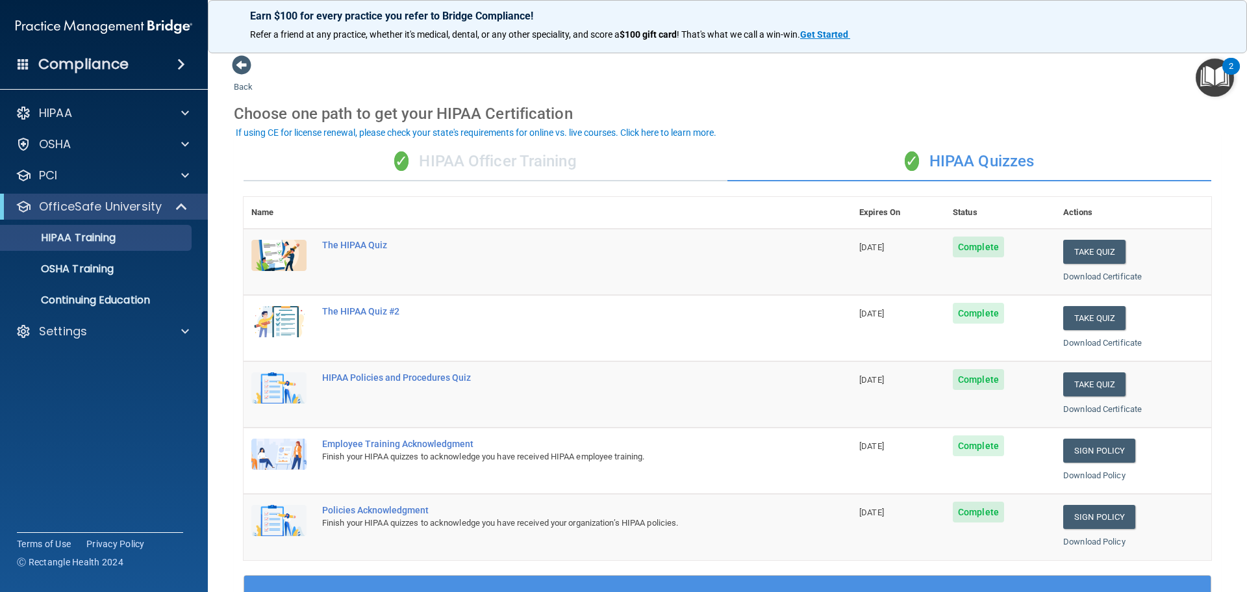
click at [573, 168] on div "✓ HIPAA Officer Training" at bounding box center [486, 161] width 484 height 39
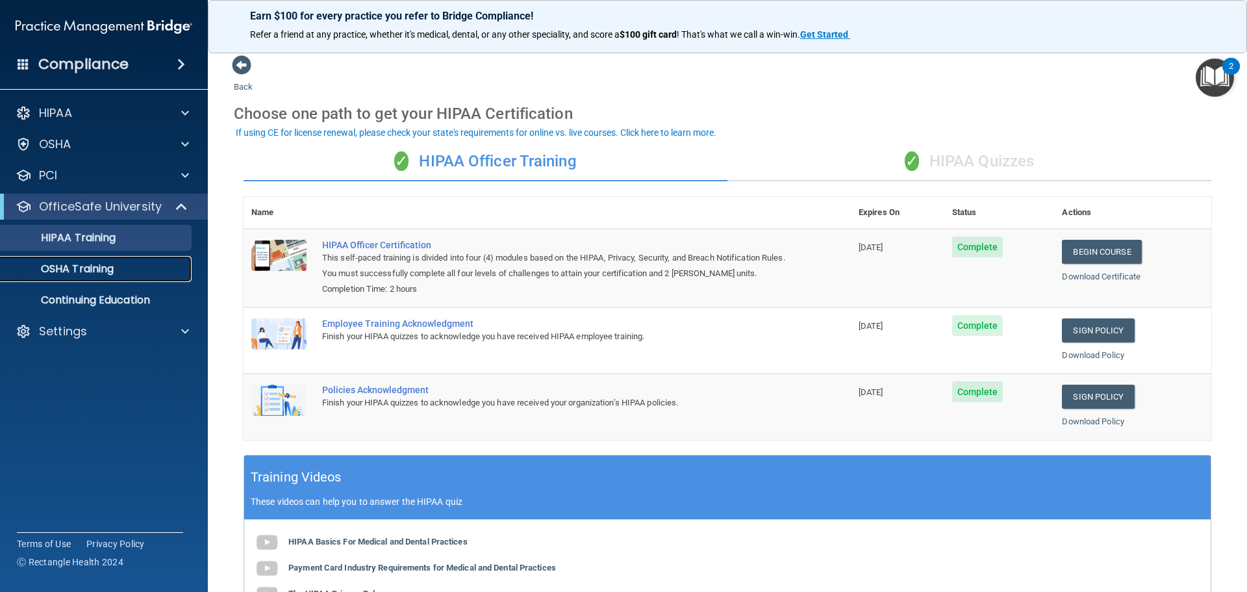
click at [110, 272] on p "OSHA Training" at bounding box center [60, 268] width 105 height 13
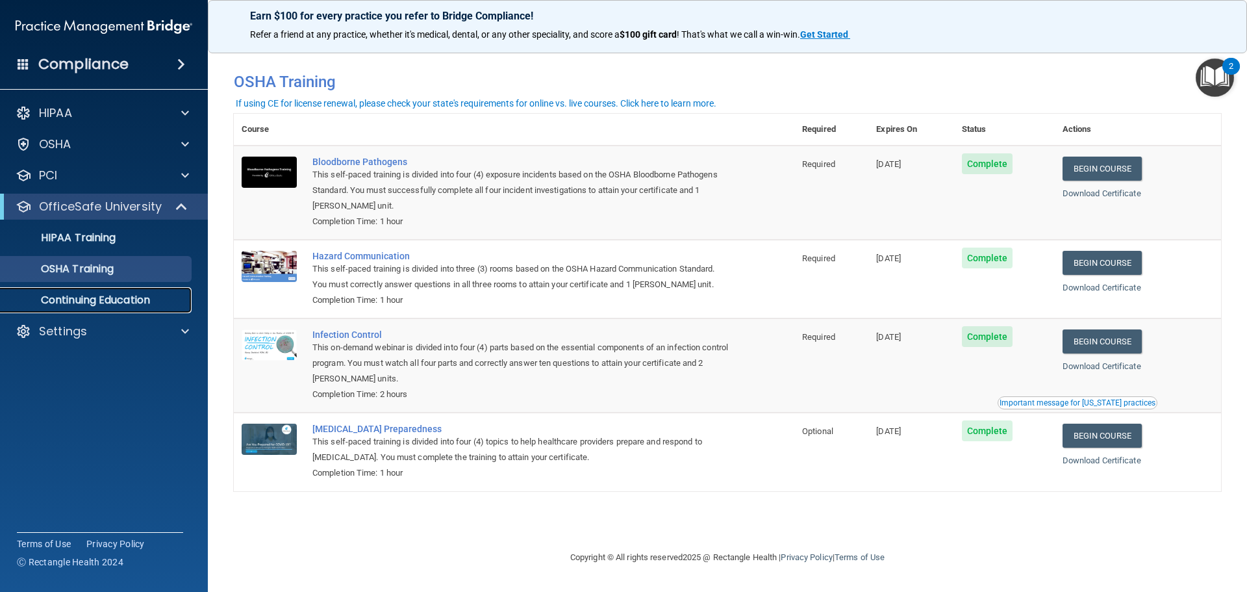
click at [91, 296] on p "Continuing Education" at bounding box center [96, 300] width 177 height 13
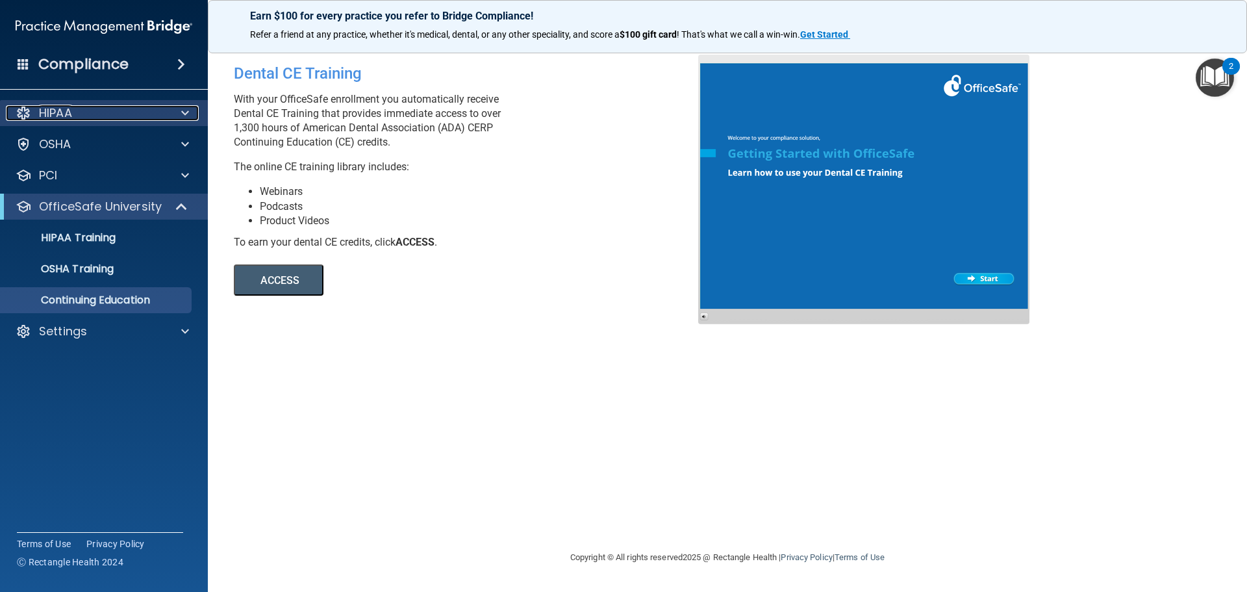
click at [106, 119] on div "HIPAA" at bounding box center [86, 113] width 161 height 16
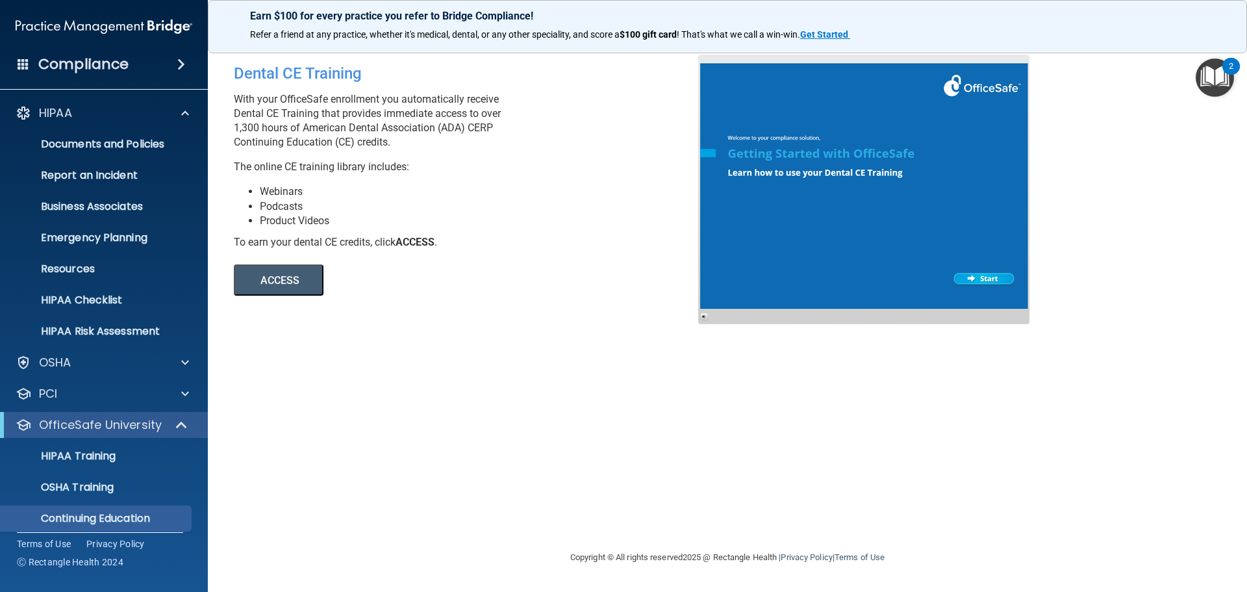
click at [58, 79] on div "Compliance HIPAA Documents and Policies Report an Incident Business Associates …" at bounding box center [104, 296] width 208 height 592
click at [70, 66] on h4 "Compliance" at bounding box center [83, 64] width 90 height 18
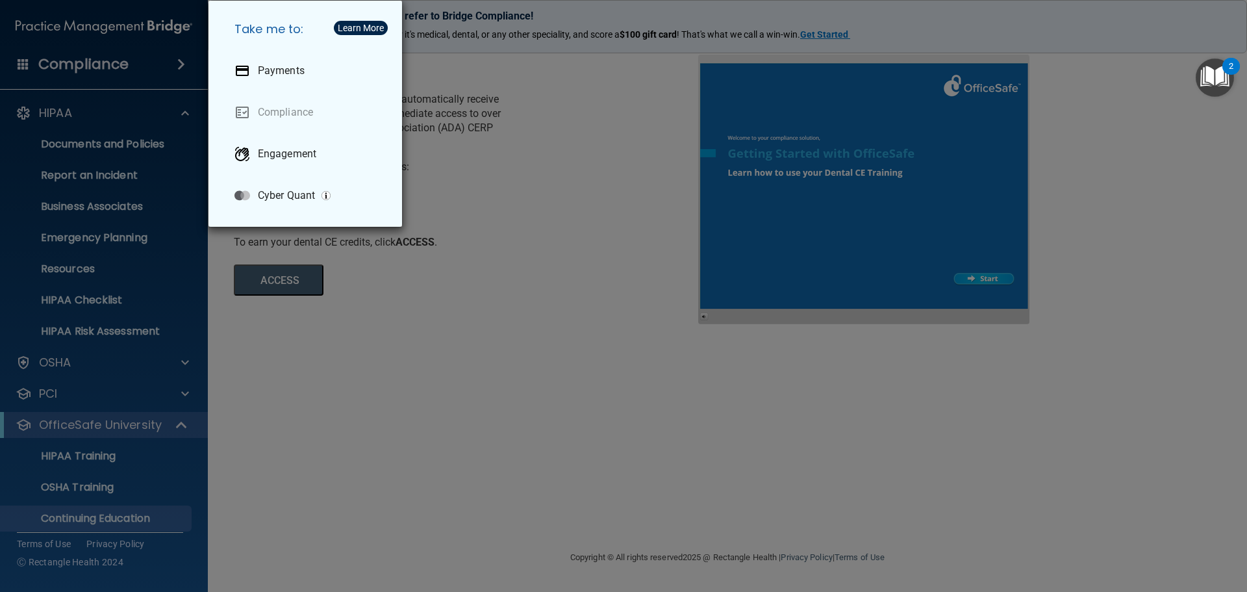
click at [357, 334] on div "Take me to: Payments Compliance Engagement Cyber Quant" at bounding box center [623, 296] width 1247 height 592
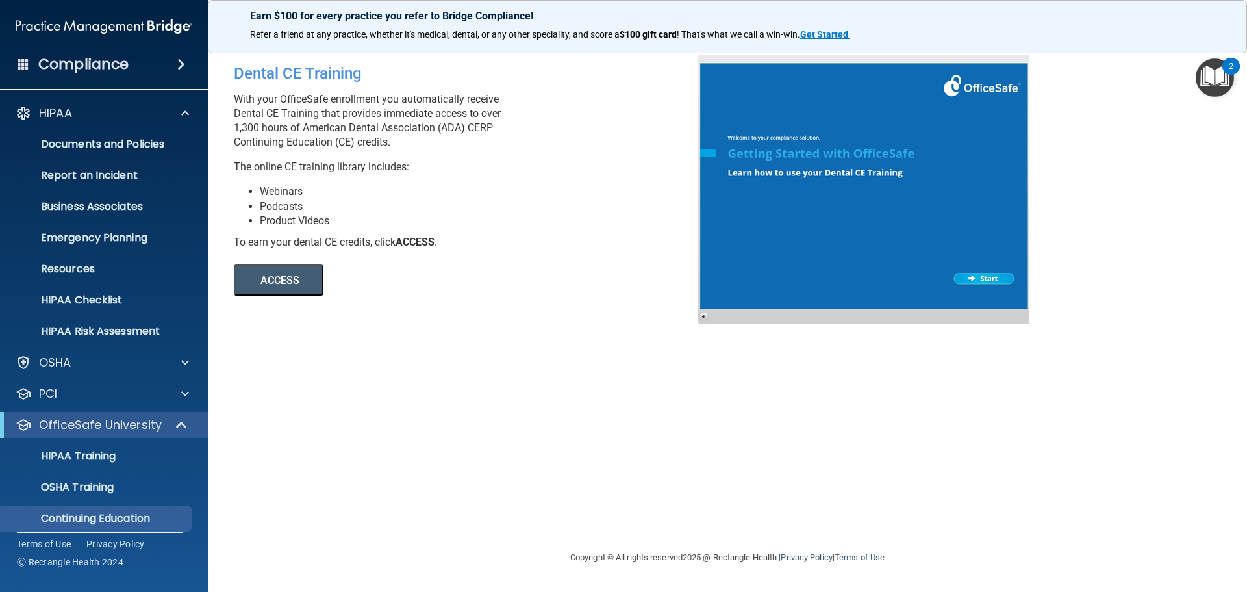
click at [70, 64] on h4 "Compliance" at bounding box center [83, 64] width 90 height 18
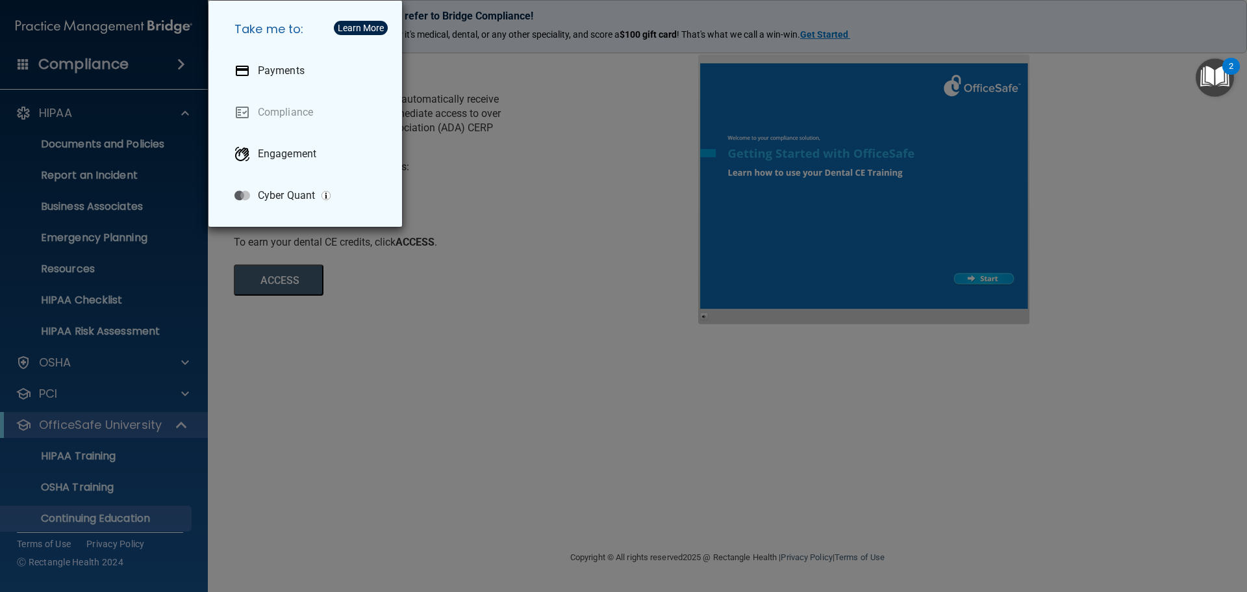
click at [163, 62] on div "Take me to: Payments Compliance Engagement Cyber Quant" at bounding box center [623, 296] width 1247 height 592
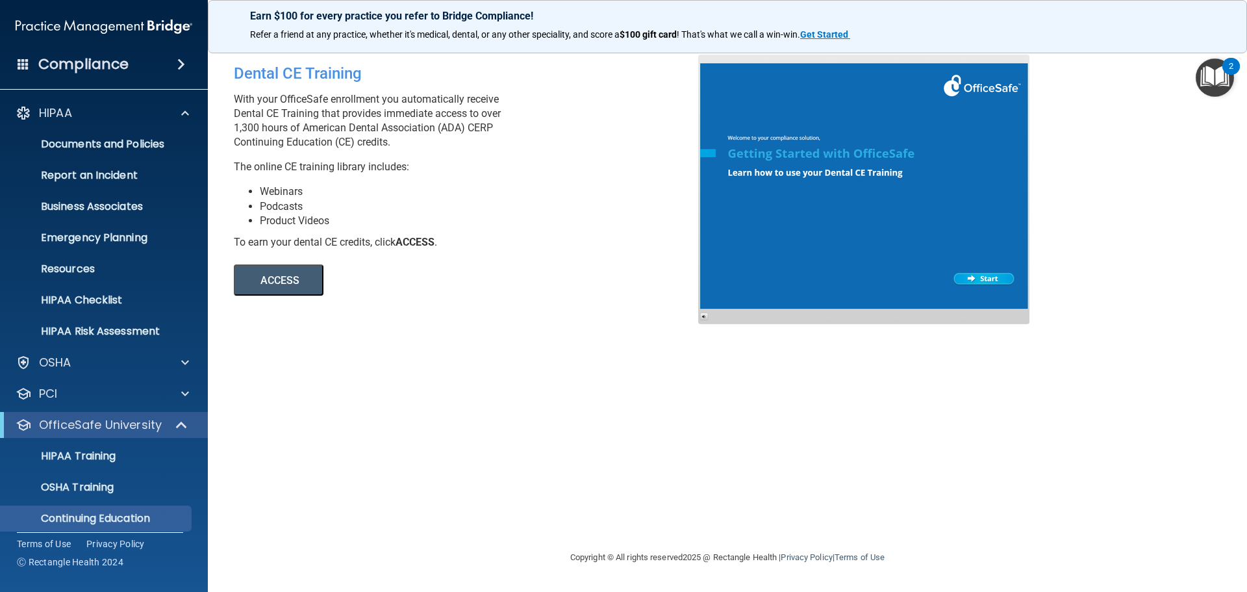
click at [185, 63] on span at bounding box center [181, 65] width 8 height 16
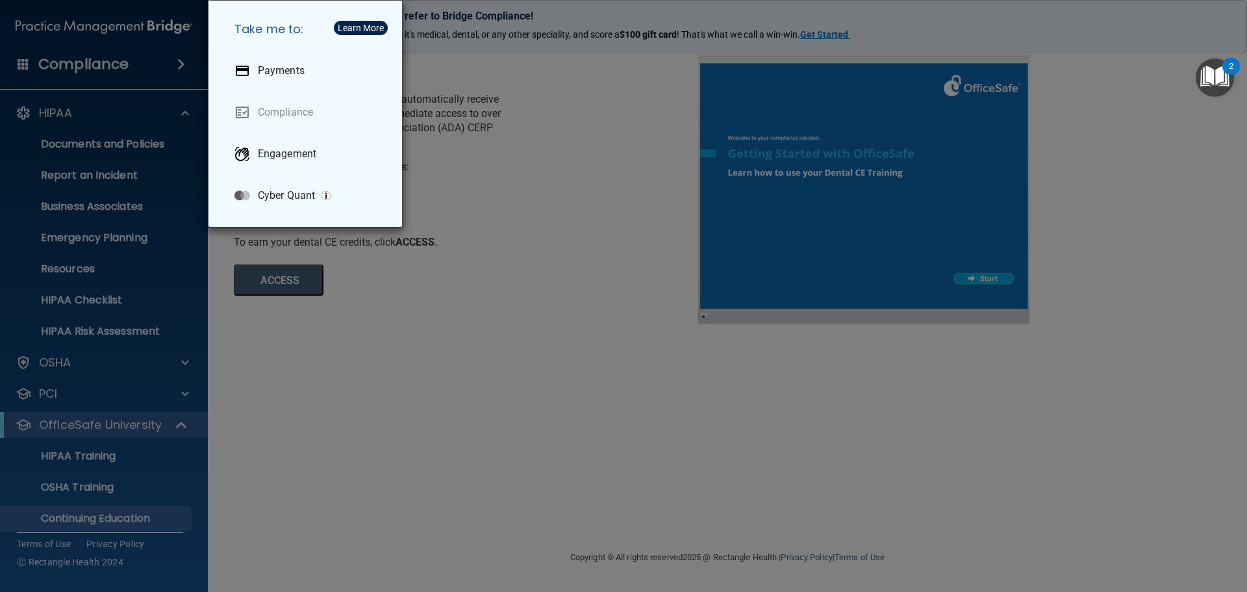
click at [333, 389] on div "Take me to: Payments Compliance Engagement Cyber Quant" at bounding box center [623, 296] width 1247 height 592
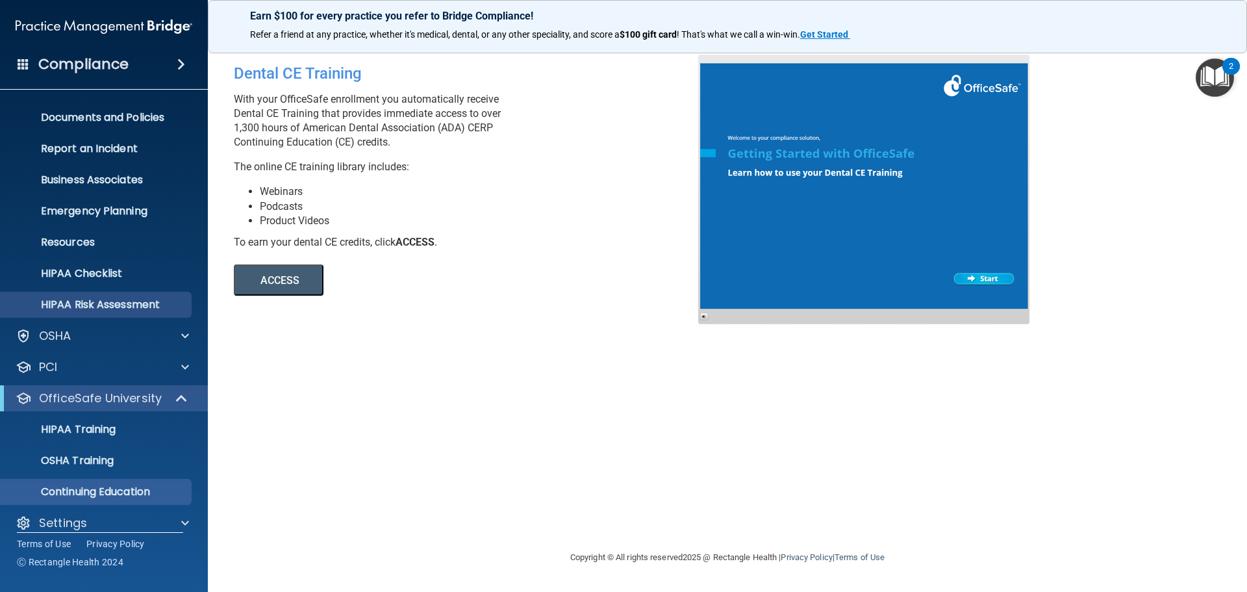
scroll to position [41, 0]
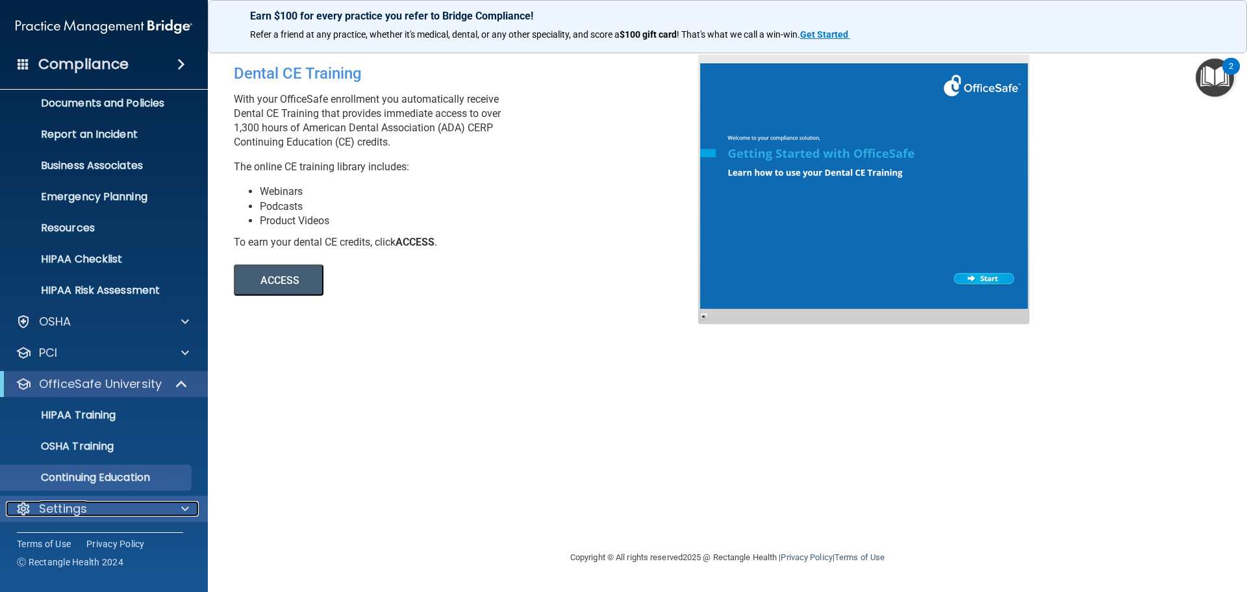
click at [51, 503] on p "Settings" at bounding box center [63, 509] width 48 height 16
click at [182, 509] on span at bounding box center [185, 509] width 8 height 16
click at [158, 505] on div "Settings" at bounding box center [86, 509] width 161 height 16
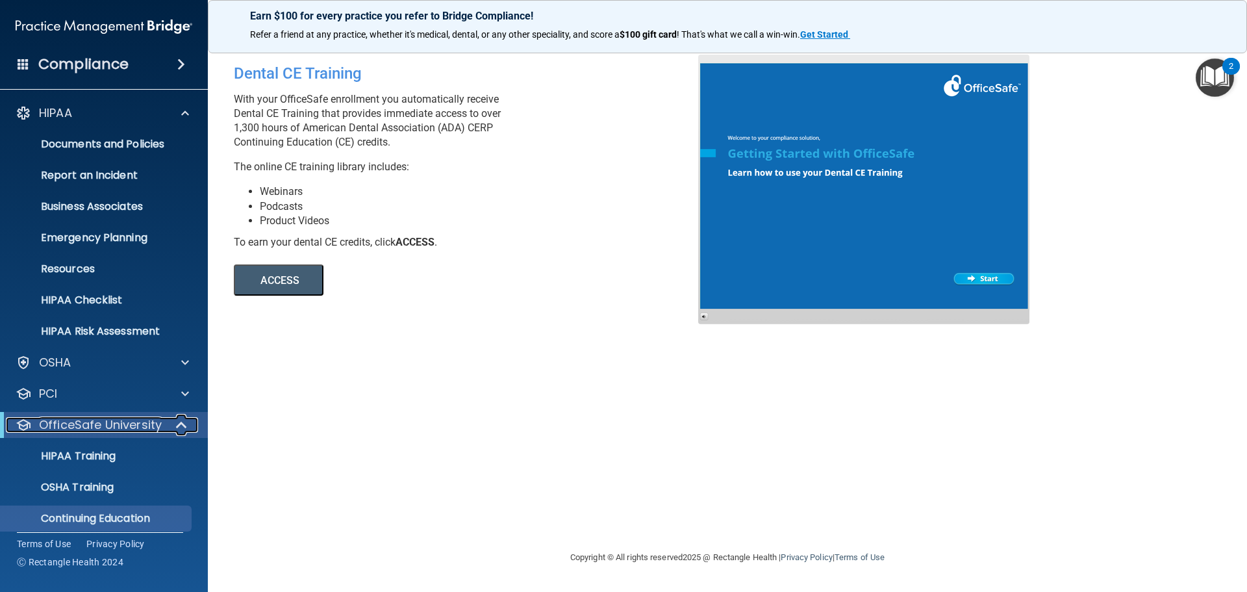
click at [172, 425] on div at bounding box center [182, 425] width 32 height 16
click at [75, 522] on p "My Users" at bounding box center [96, 518] width 177 height 13
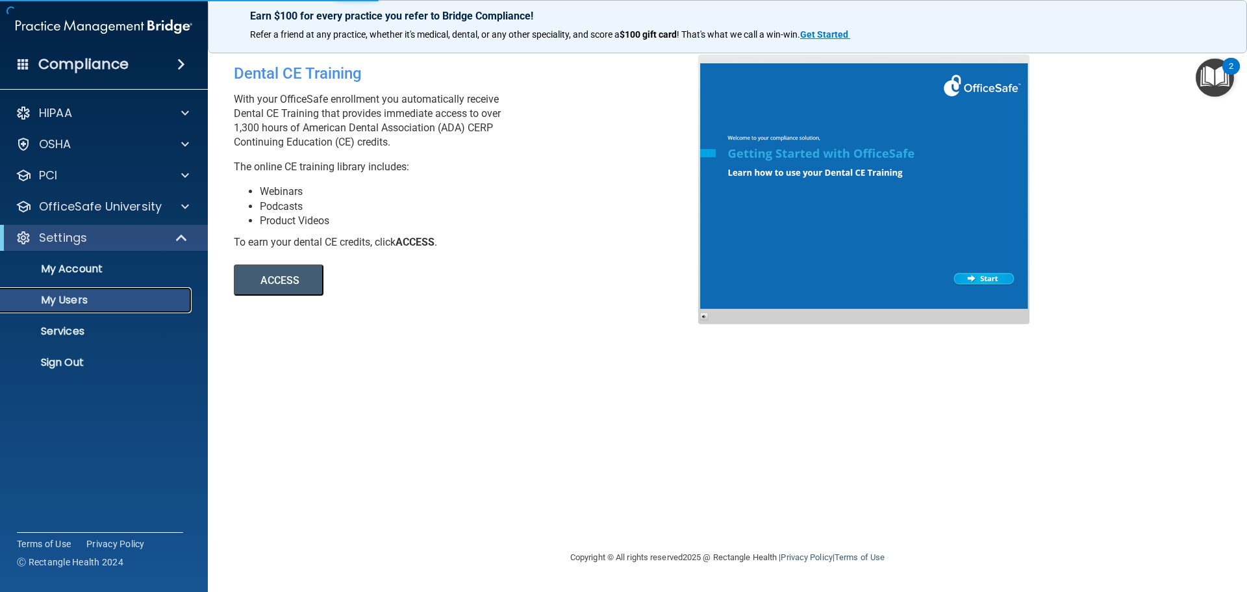
select select "20"
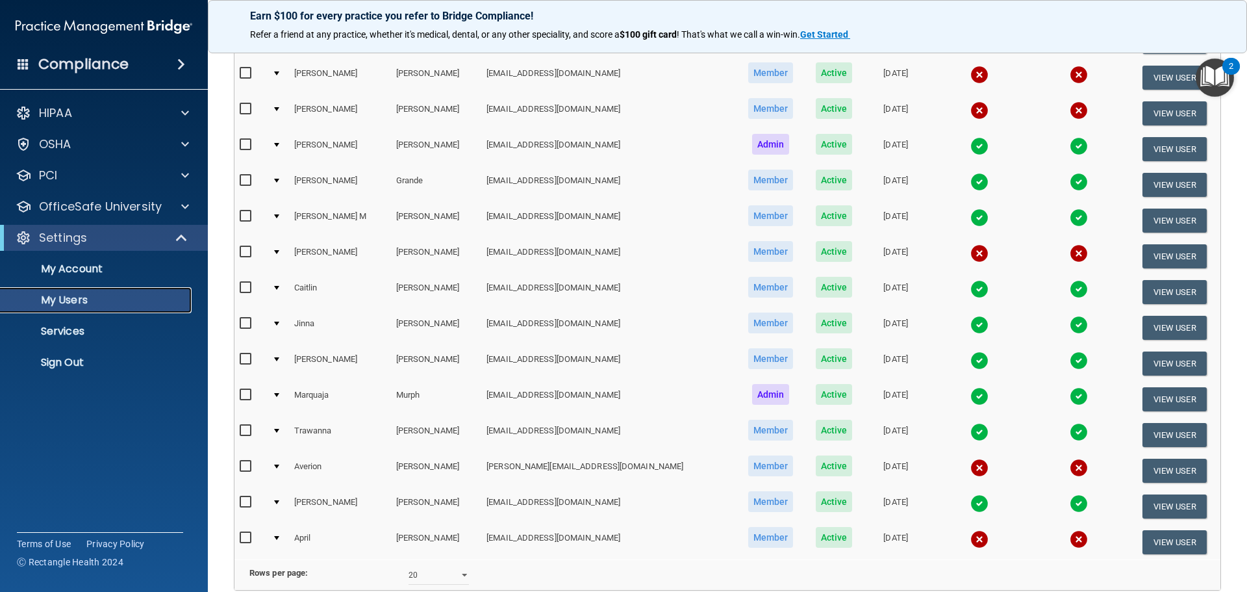
scroll to position [217, 0]
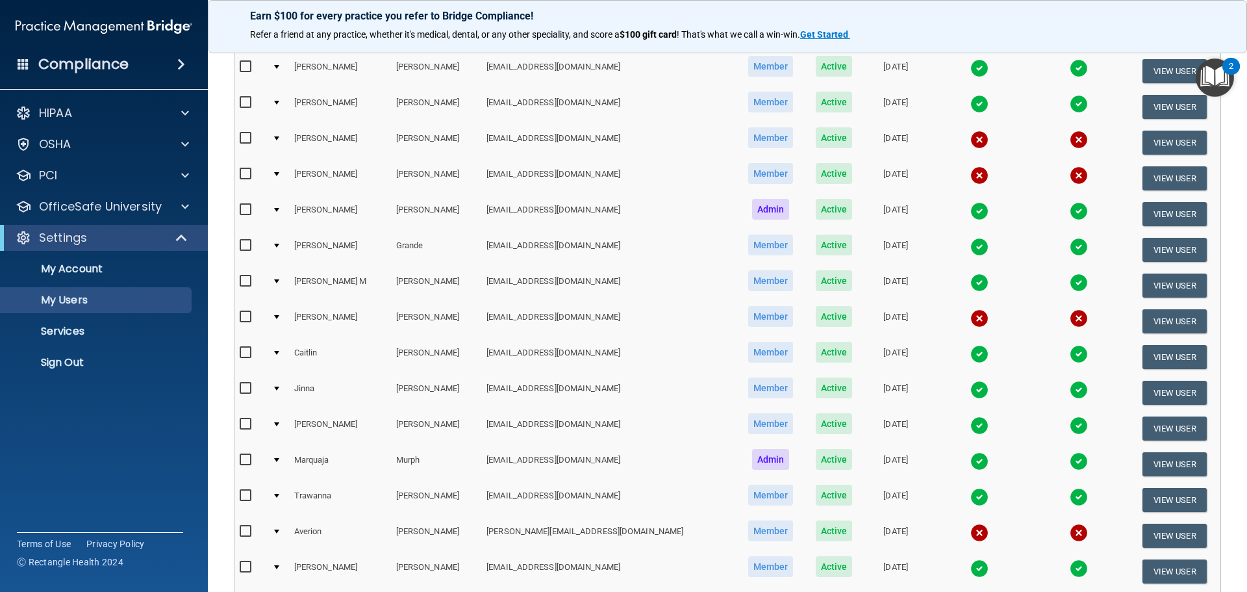
click at [250, 319] on input "checkbox" at bounding box center [247, 317] width 15 height 10
checkbox input "true"
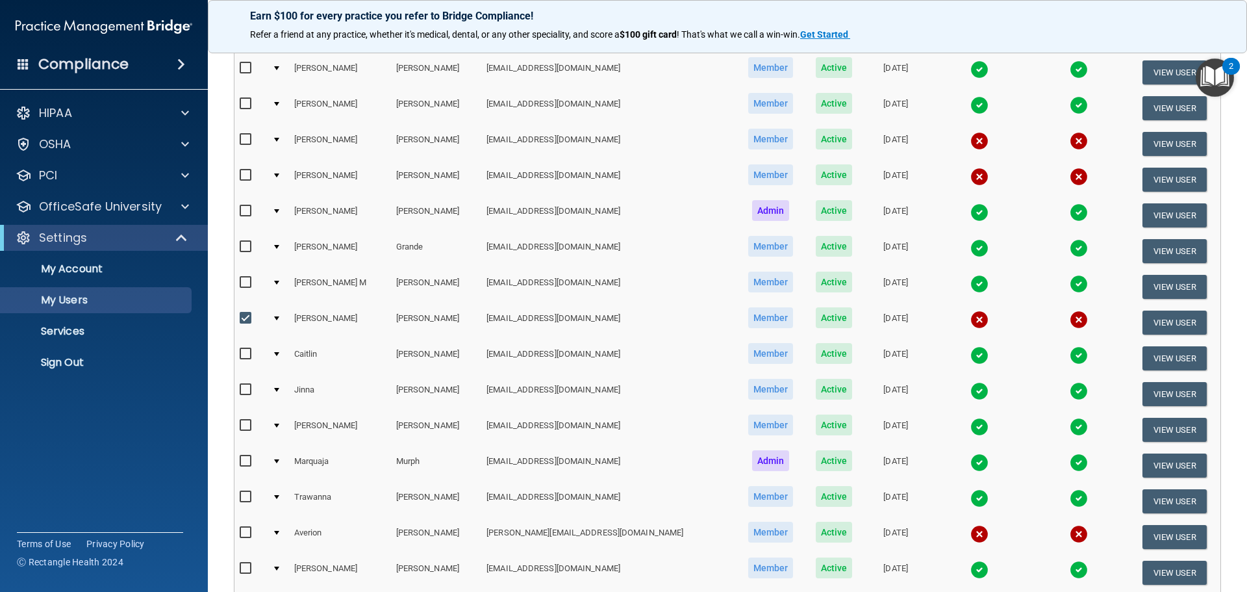
scroll to position [218, 0]
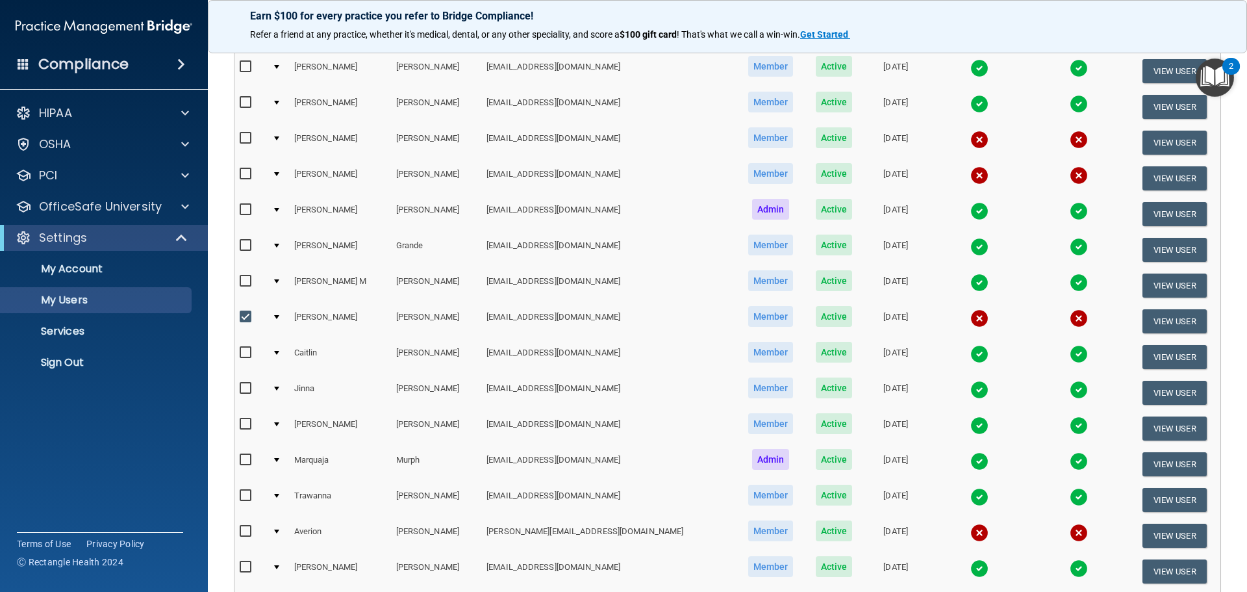
click at [970, 316] on img at bounding box center [979, 318] width 18 height 18
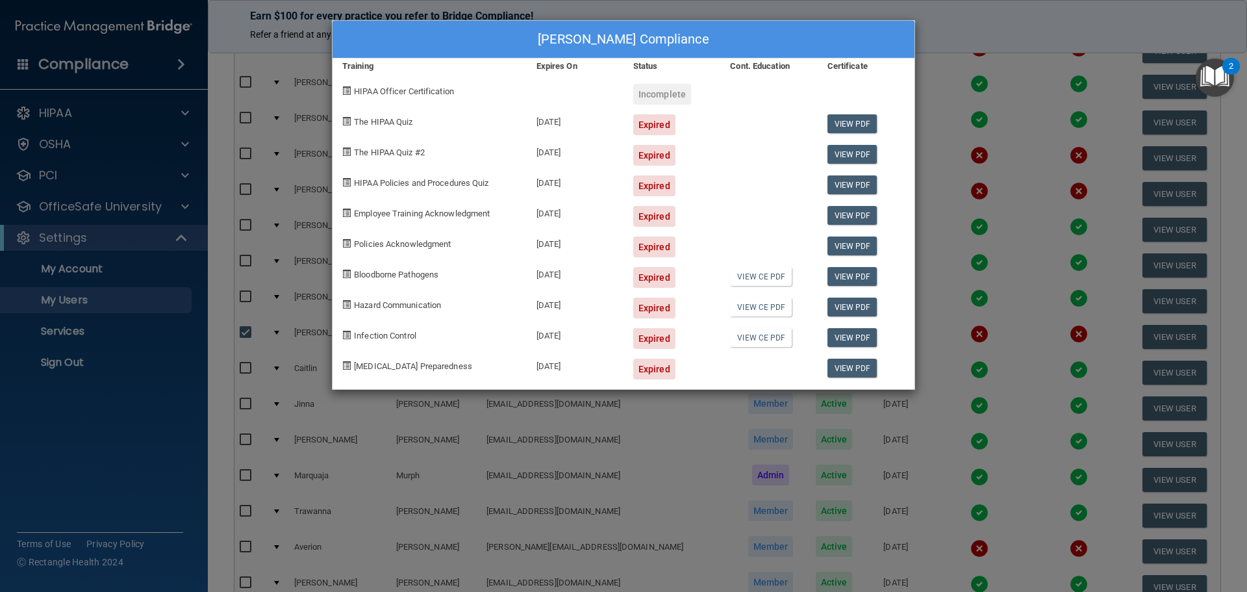
click at [1069, 13] on div "Melissa Mathis's Compliance Training Expires On Status Cont. Education Certific…" at bounding box center [623, 296] width 1247 height 592
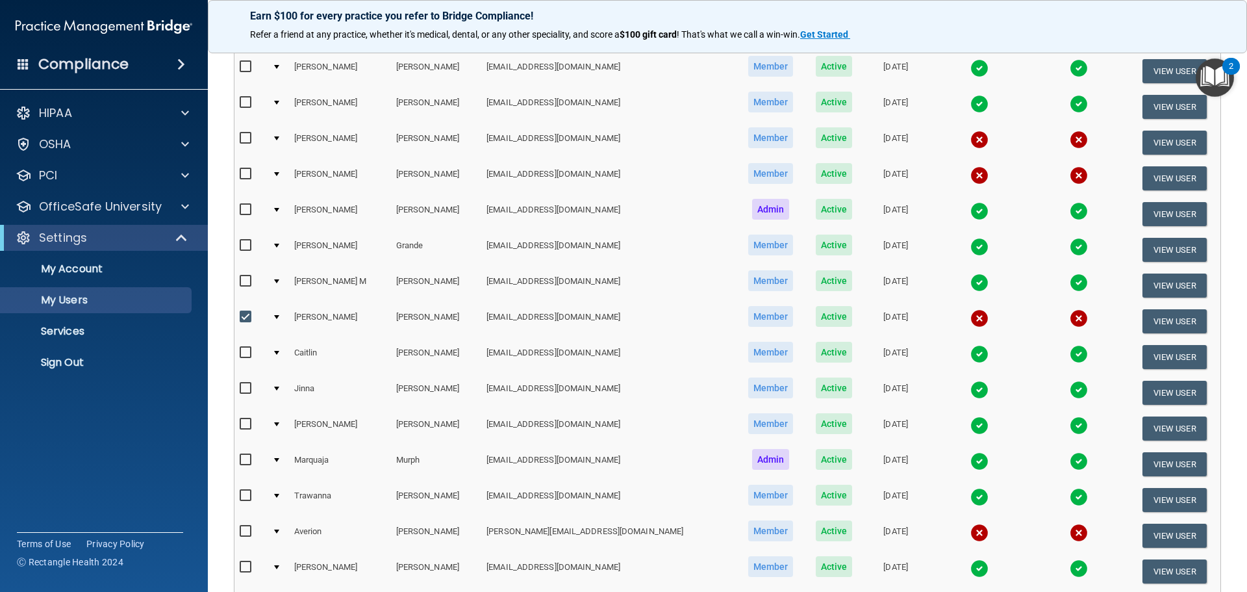
click at [284, 318] on td at bounding box center [277, 321] width 21 height 36
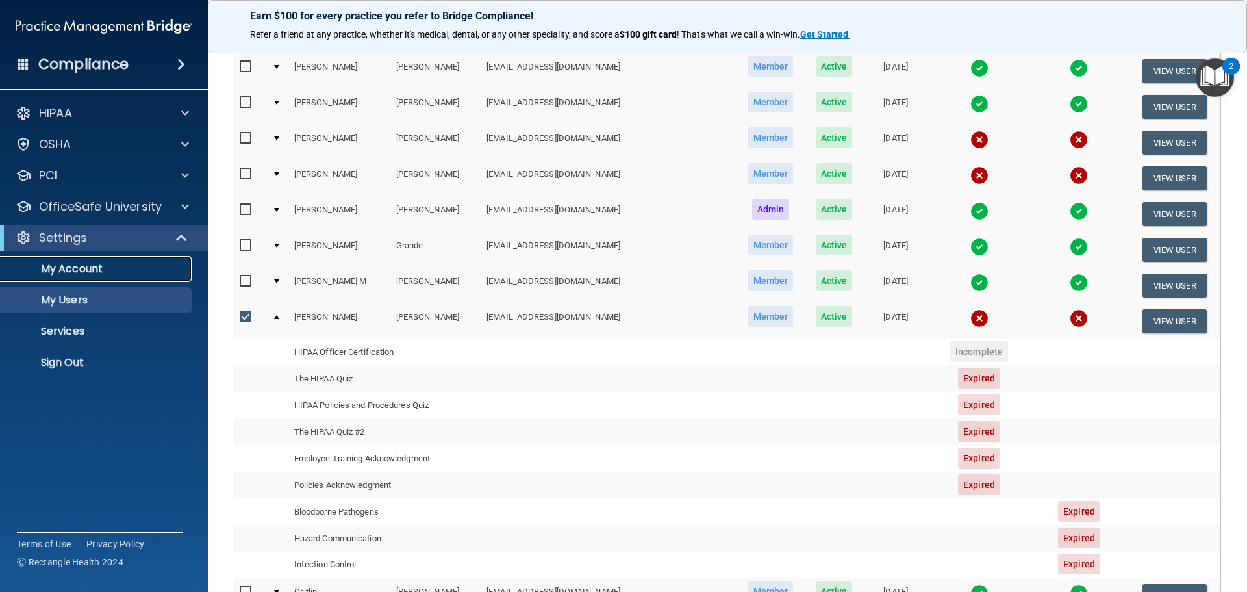
click at [91, 273] on p "My Account" at bounding box center [96, 268] width 177 height 13
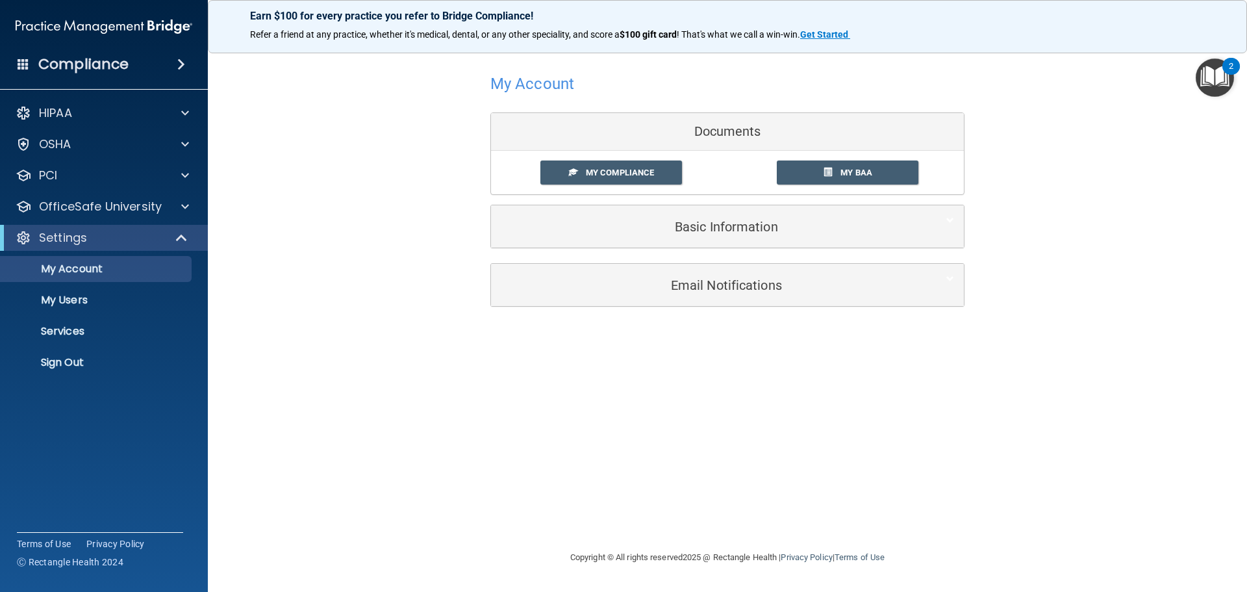
click at [25, 64] on span at bounding box center [24, 64] width 12 height 12
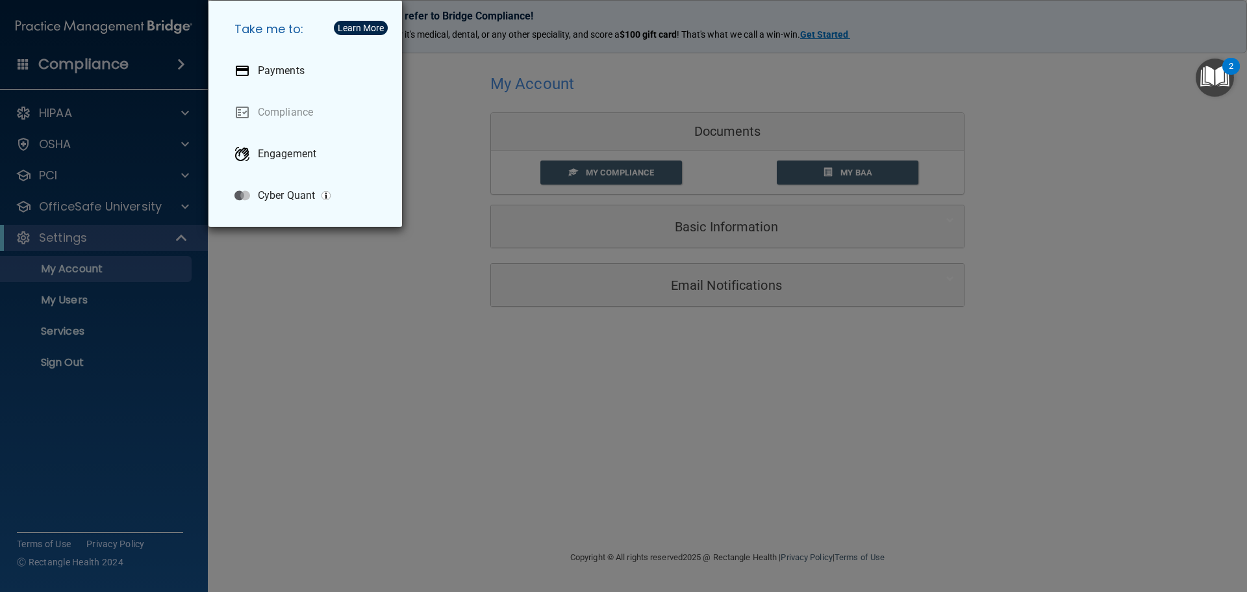
click at [274, 281] on div "Take me to: Payments Compliance Engagement Cyber Quant" at bounding box center [623, 296] width 1247 height 592
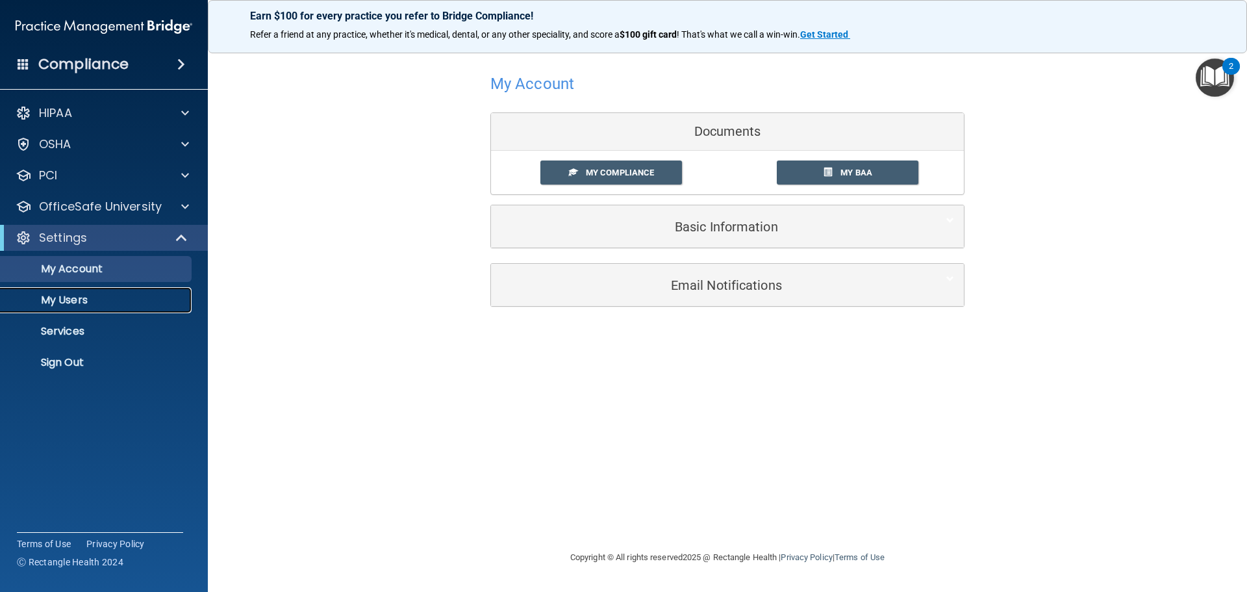
click at [69, 299] on p "My Users" at bounding box center [96, 300] width 177 height 13
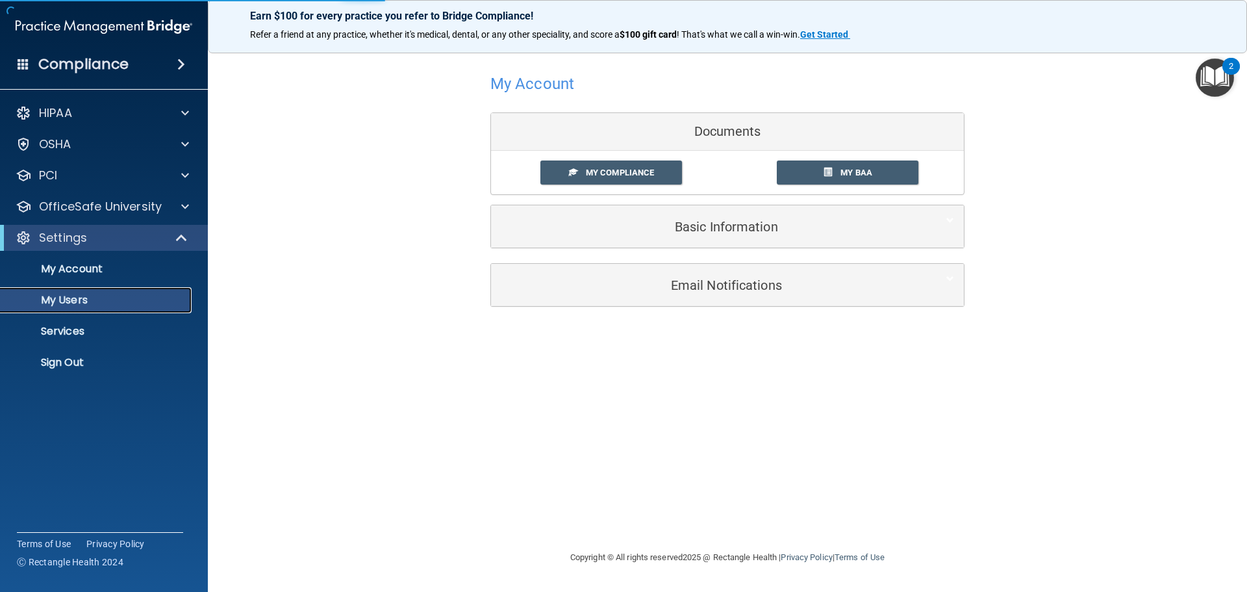
select select "20"
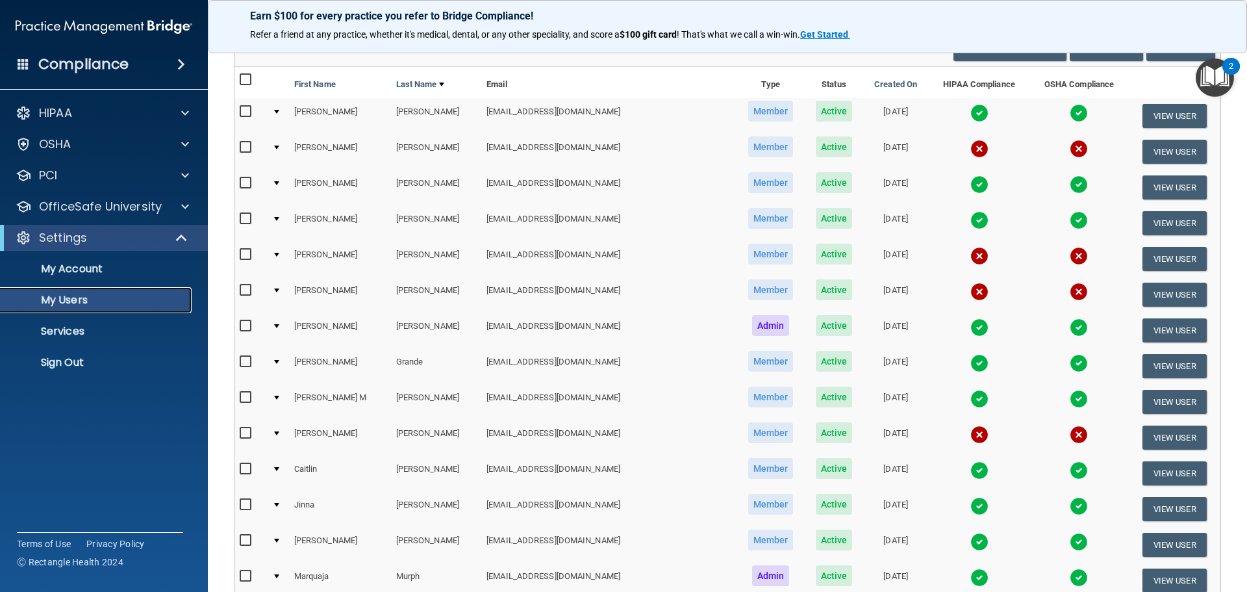
scroll to position [130, 0]
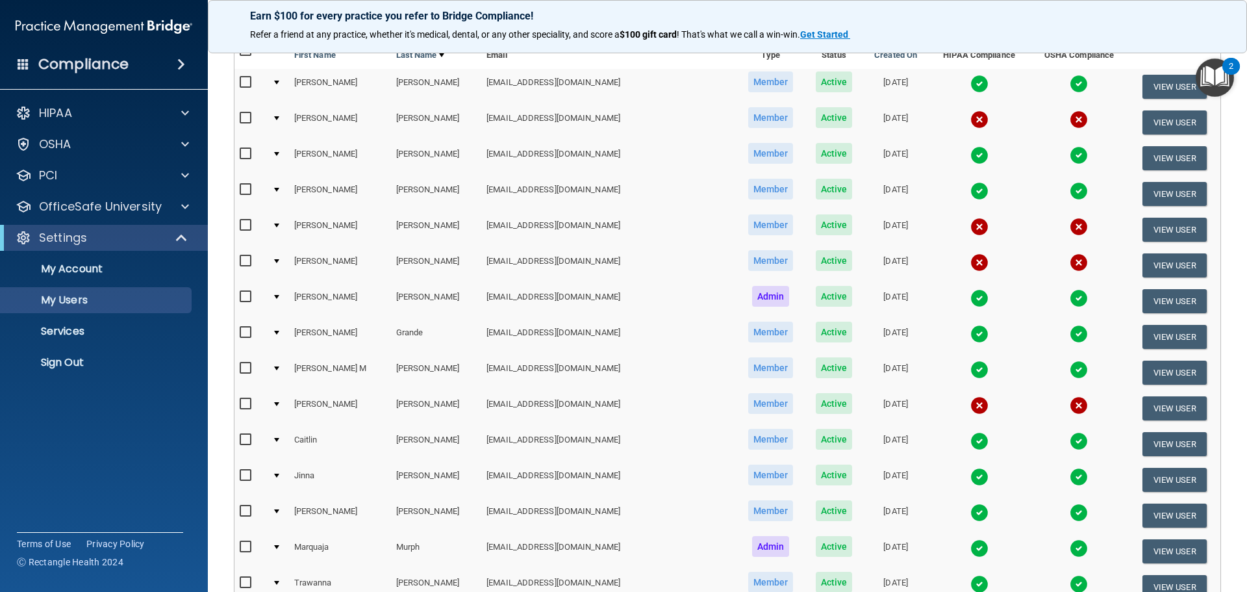
click at [248, 403] on input "checkbox" at bounding box center [247, 404] width 15 height 10
checkbox input "false"
click at [1144, 405] on button "View User" at bounding box center [1175, 408] width 64 height 24
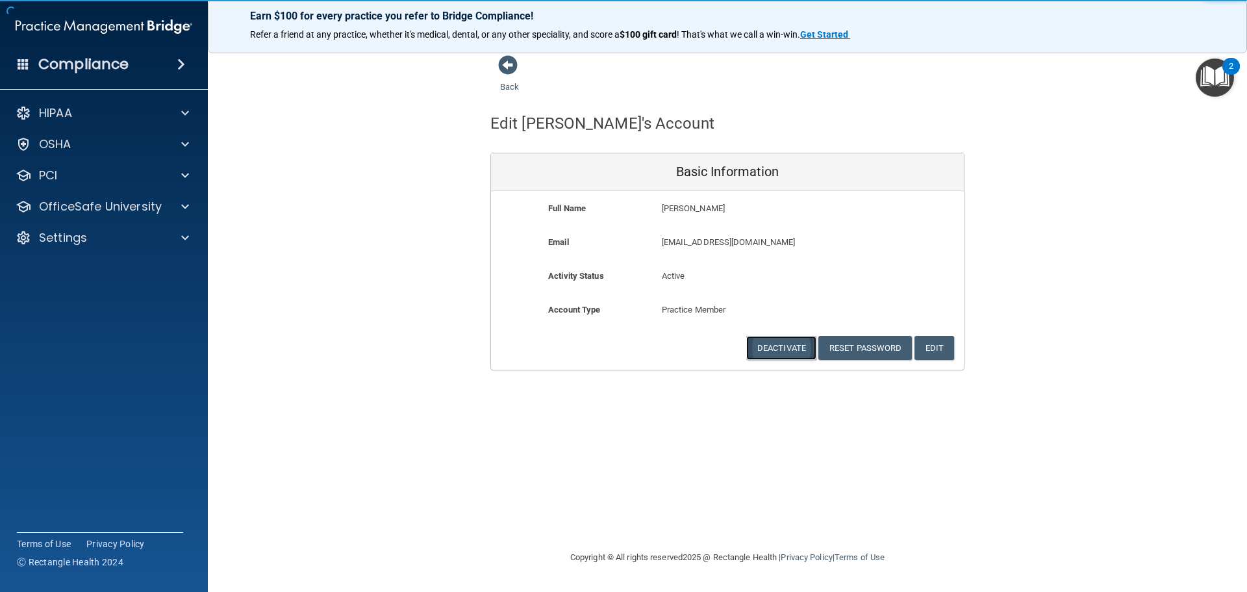
click at [794, 353] on button "Deactivate" at bounding box center [781, 348] width 70 height 24
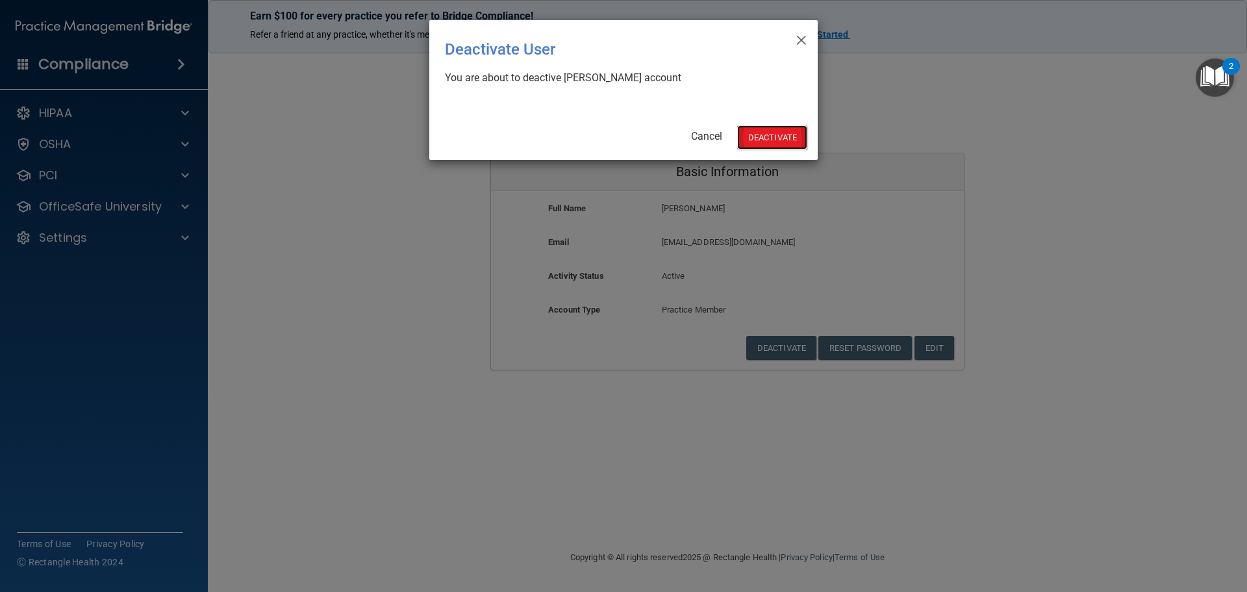
click at [784, 144] on button "Deactivate" at bounding box center [772, 137] width 70 height 24
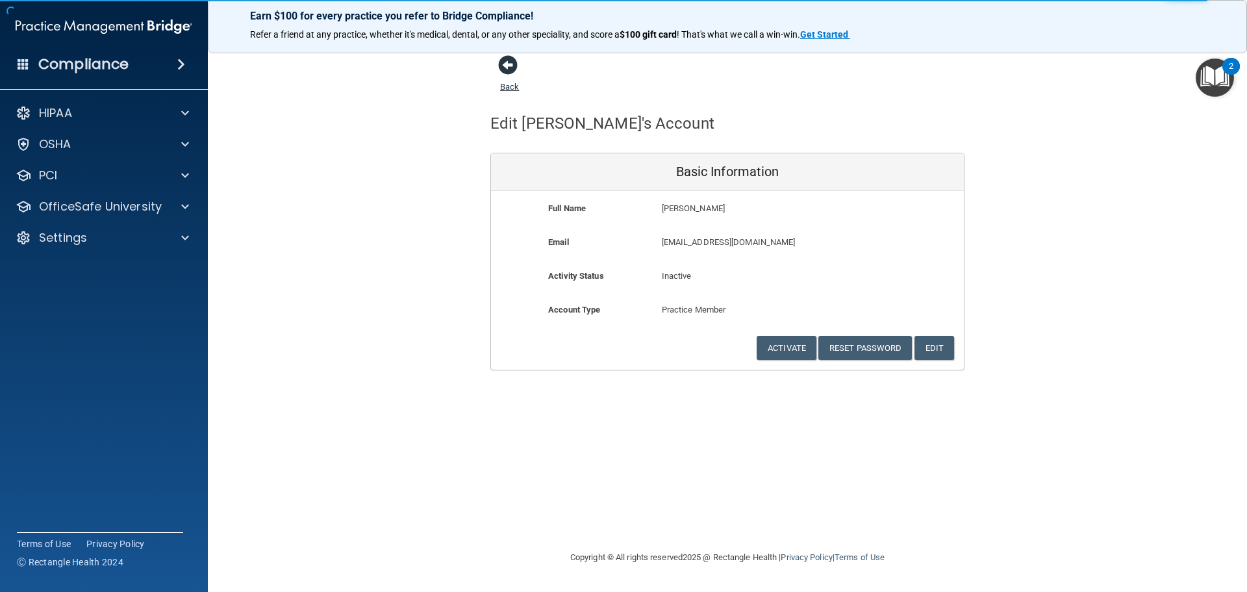
click at [501, 62] on span at bounding box center [507, 64] width 19 height 19
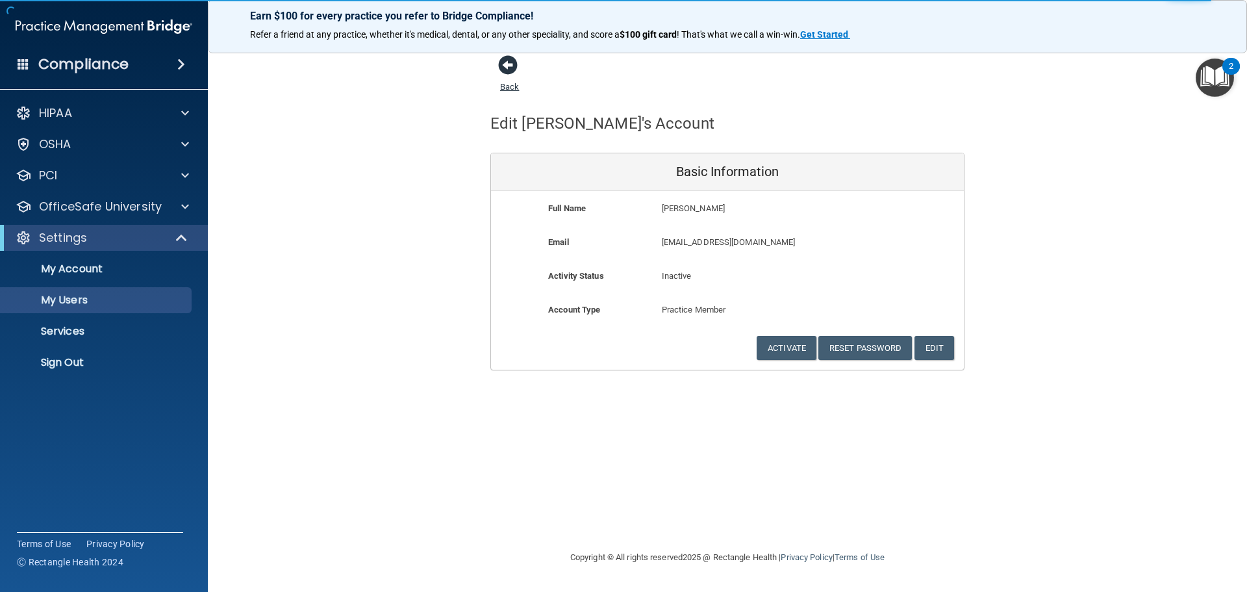
select select "20"
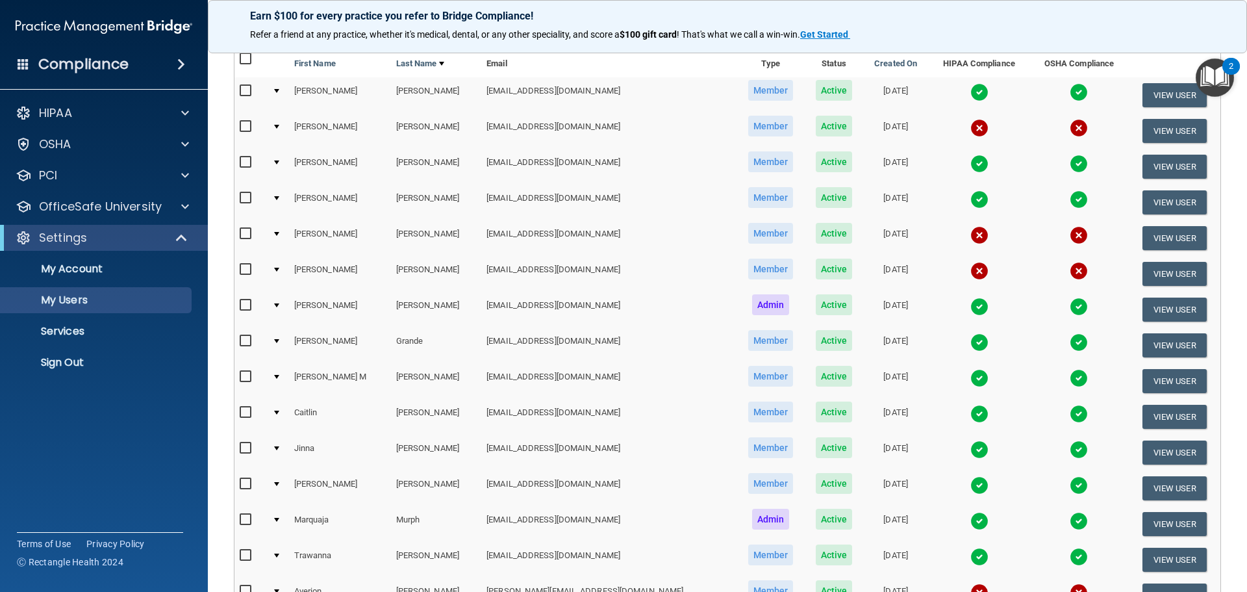
scroll to position [116, 0]
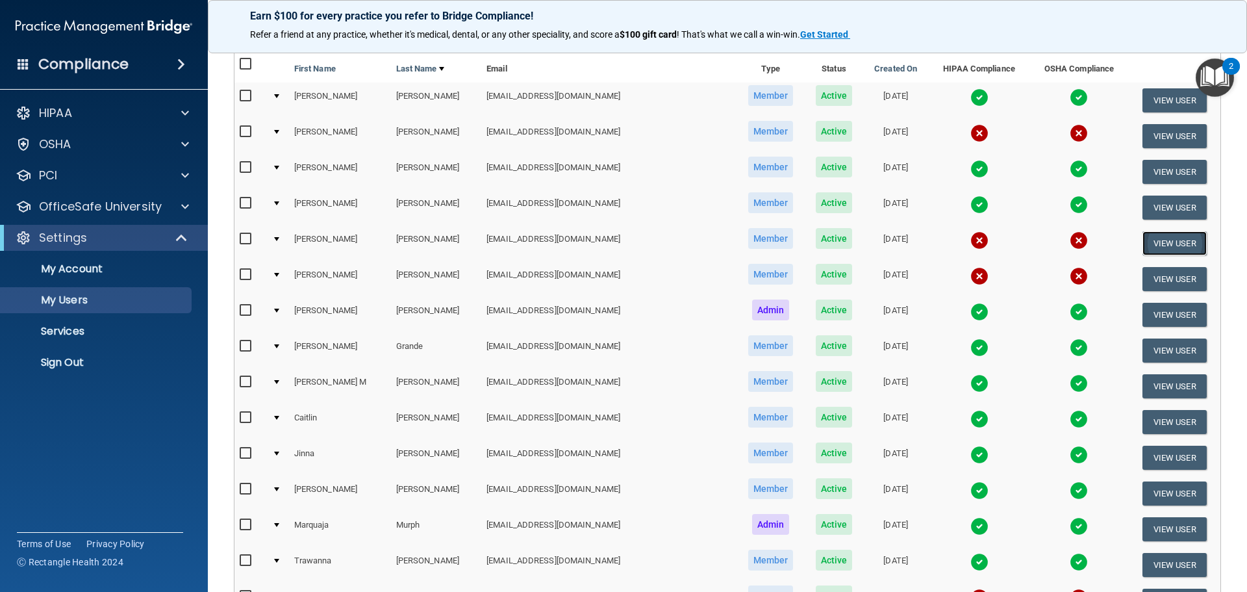
click at [1143, 237] on button "View User" at bounding box center [1175, 243] width 64 height 24
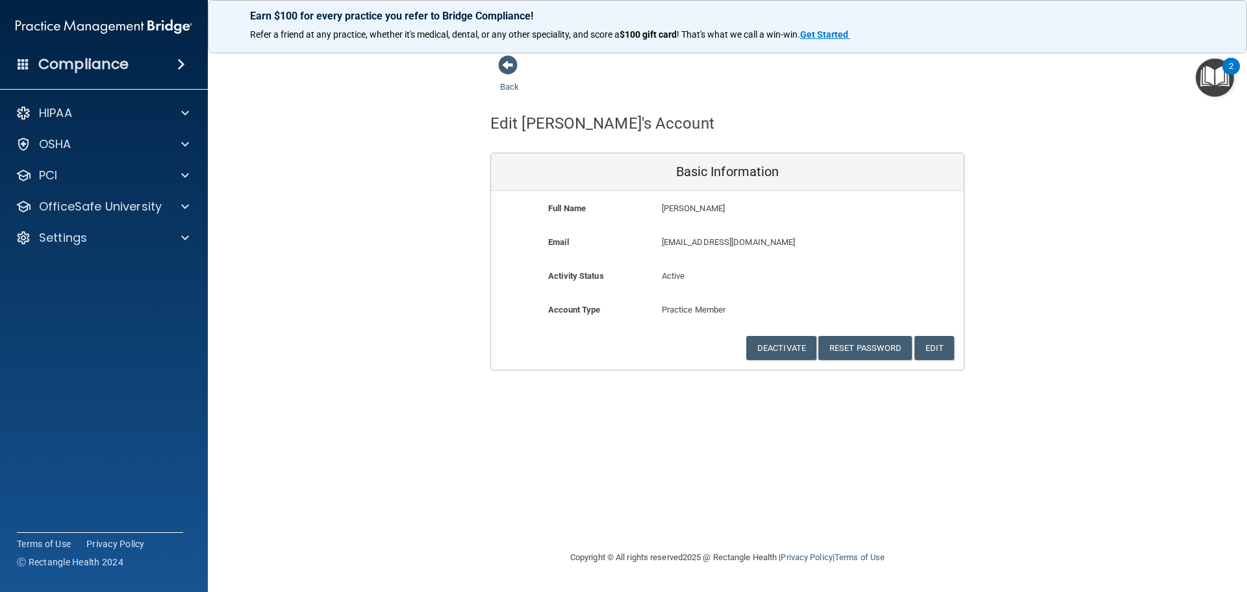
click at [730, 240] on p "[EMAIL_ADDRESS][DOMAIN_NAME]" at bounding box center [765, 242] width 207 height 16
drag, startPoint x: 757, startPoint y: 240, endPoint x: 659, endPoint y: 247, distance: 98.3
click at [659, 247] on div "[EMAIL_ADDRESS][DOMAIN_NAME] [EMAIL_ADDRESS][DOMAIN_NAME]" at bounding box center [765, 246] width 227 height 24
copy p "[EMAIL_ADDRESS][DOMAIN_NAME]"
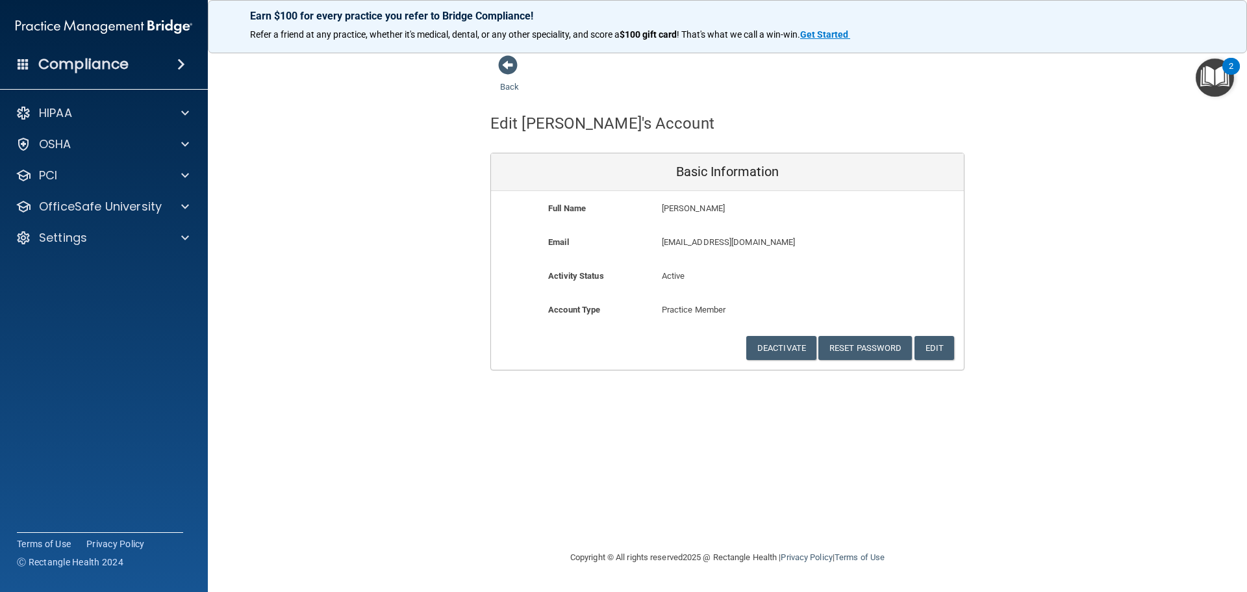
click at [438, 294] on div "Back Edit [PERSON_NAME]'s Account Basic Information Full Name [PERSON_NAME] [PE…" at bounding box center [727, 213] width 987 height 316
click at [104, 207] on p "OfficeSafe University" at bounding box center [100, 207] width 123 height 16
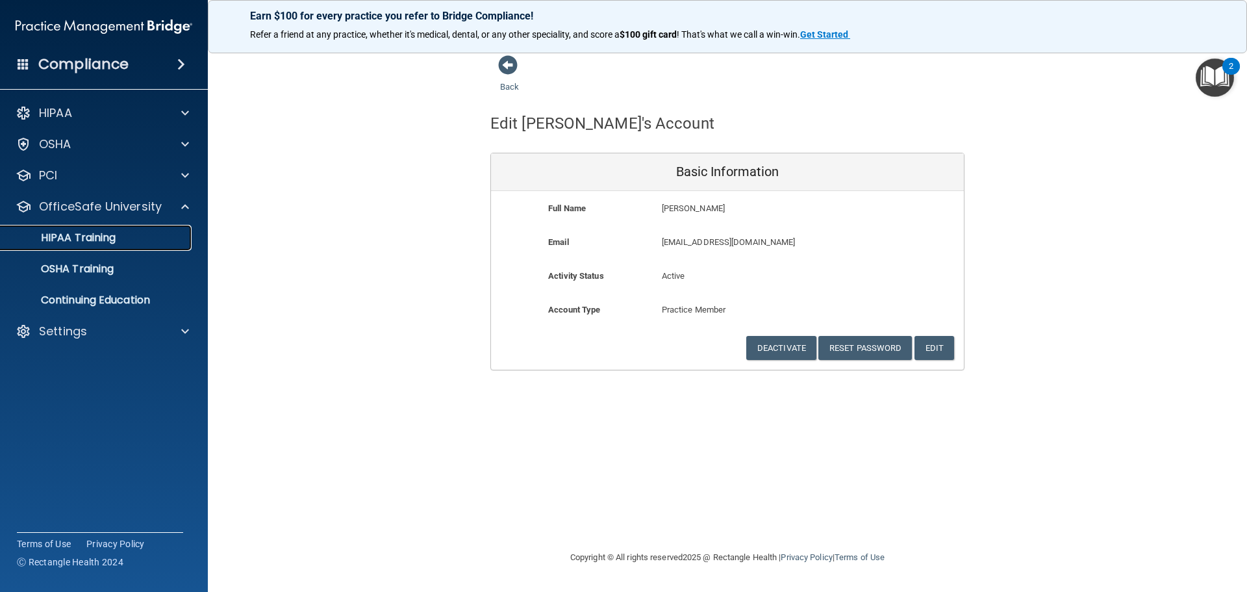
click at [88, 238] on p "HIPAA Training" at bounding box center [61, 237] width 107 height 13
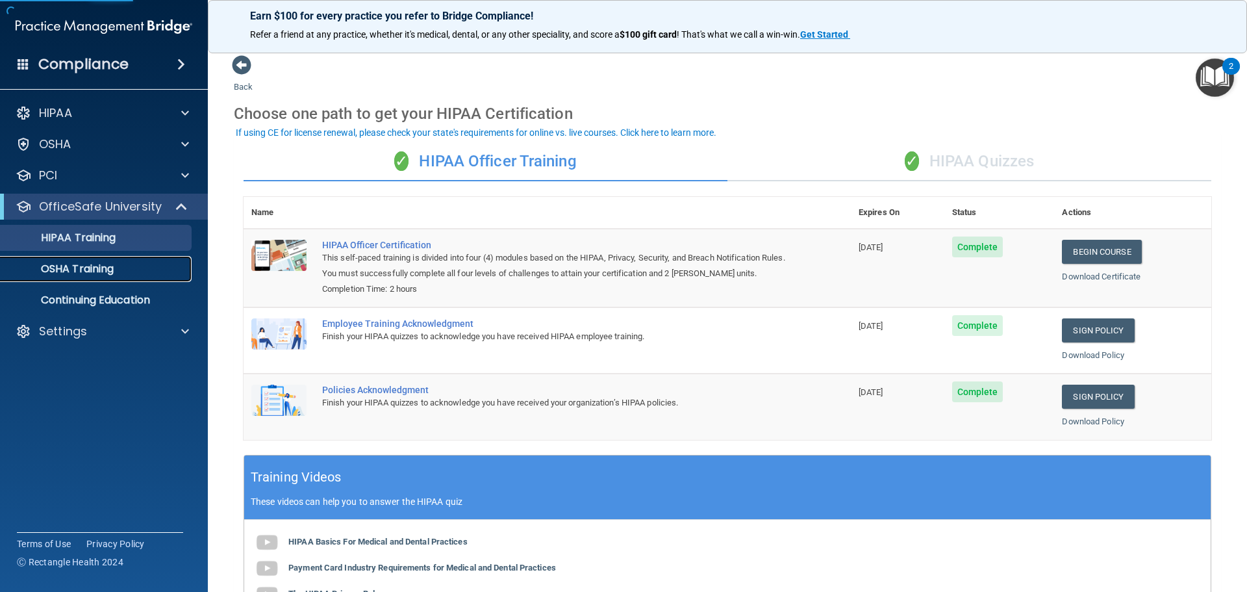
click at [125, 272] on div "OSHA Training" at bounding box center [96, 268] width 177 height 13
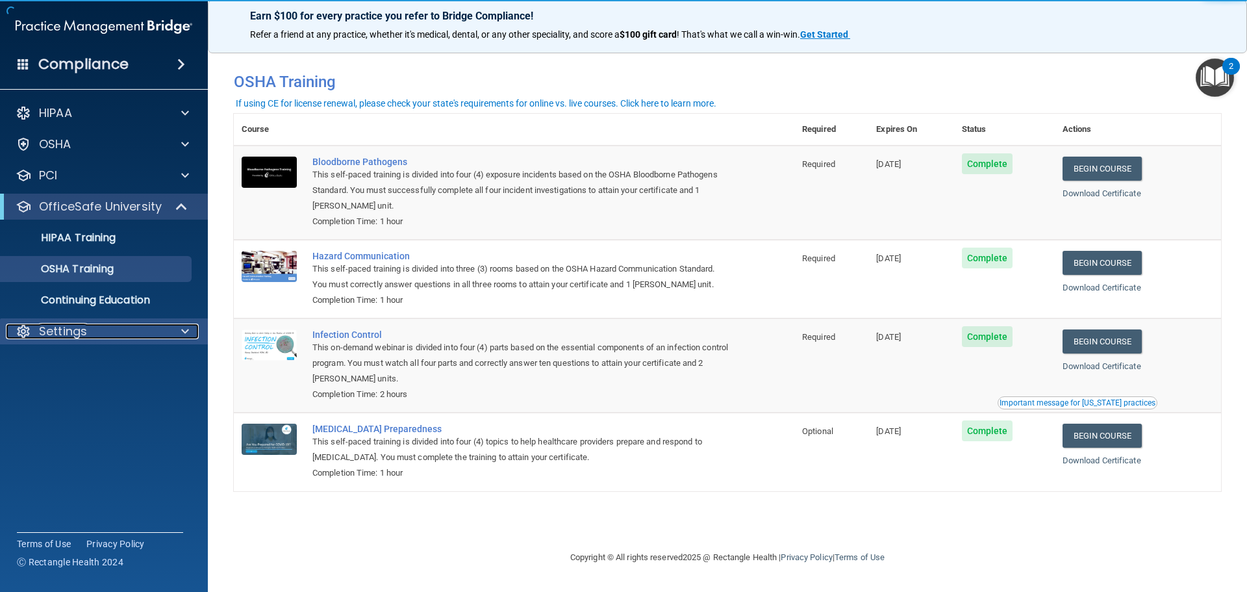
click at [92, 329] on div "Settings" at bounding box center [86, 331] width 161 height 16
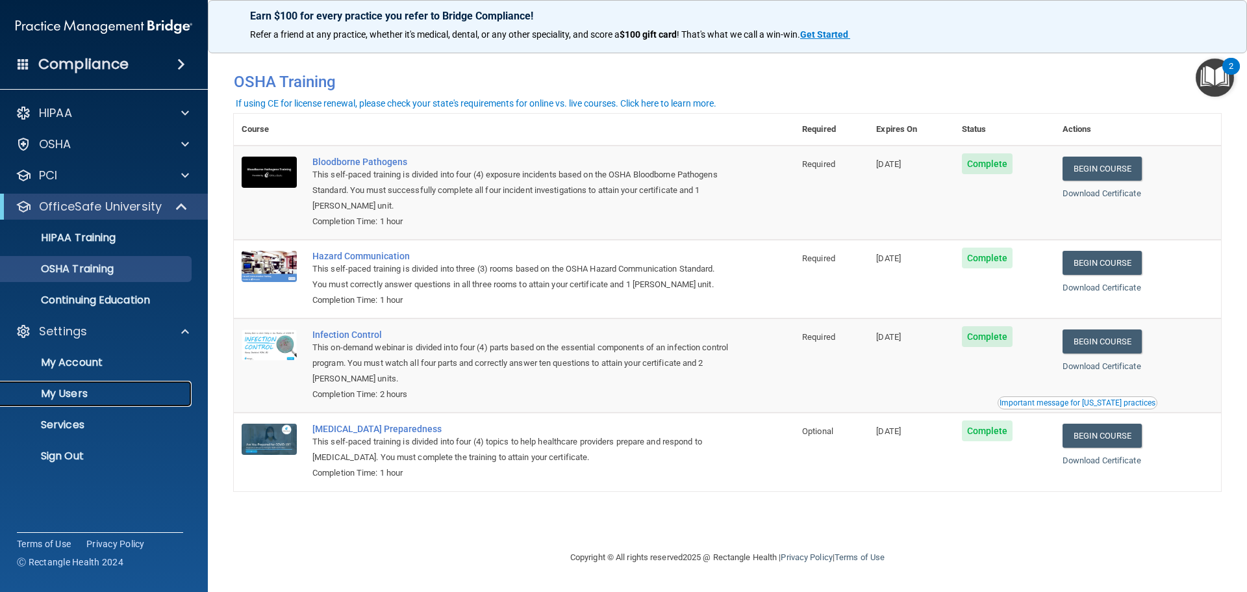
click at [68, 399] on p "My Users" at bounding box center [96, 393] width 177 height 13
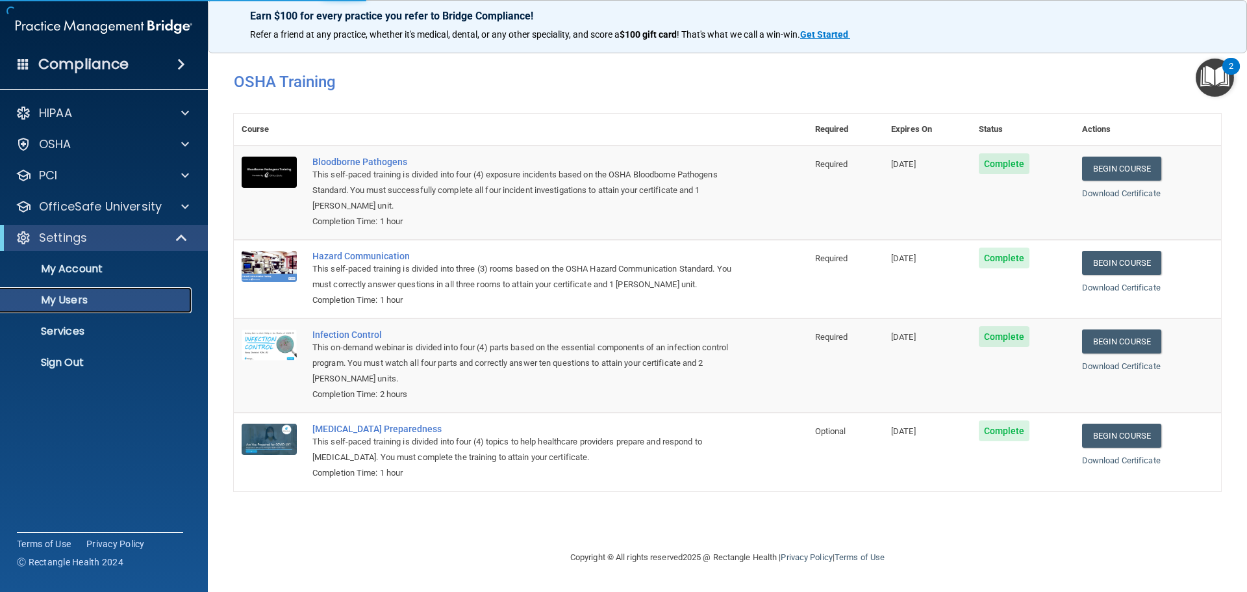
select select "20"
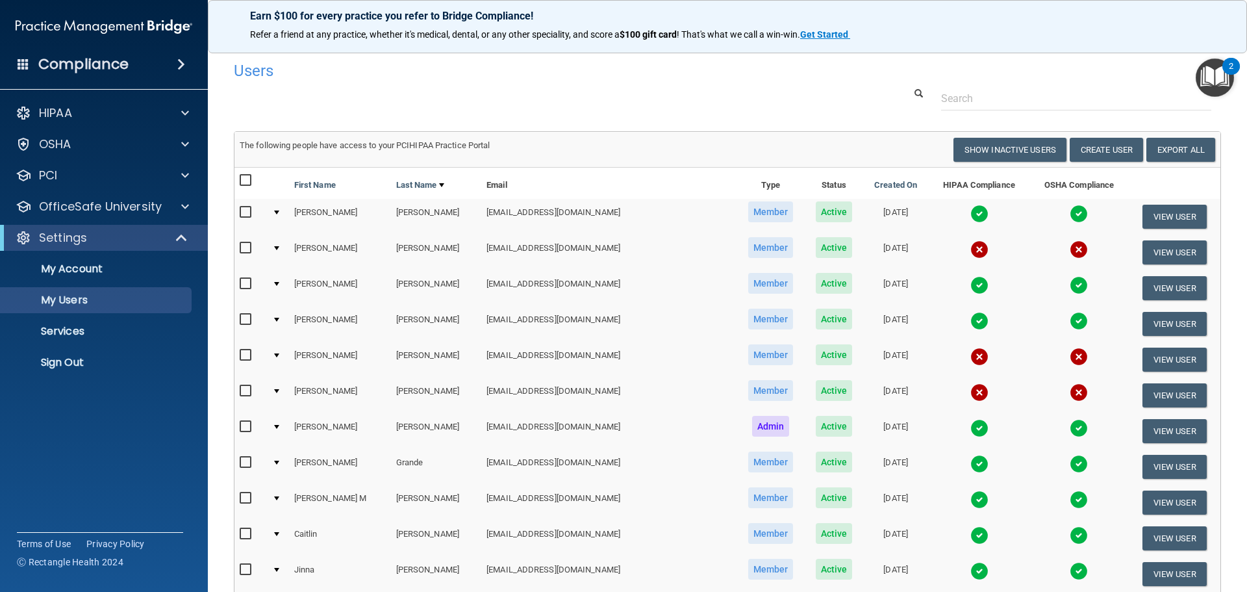
click at [970, 249] on img at bounding box center [979, 249] width 18 height 18
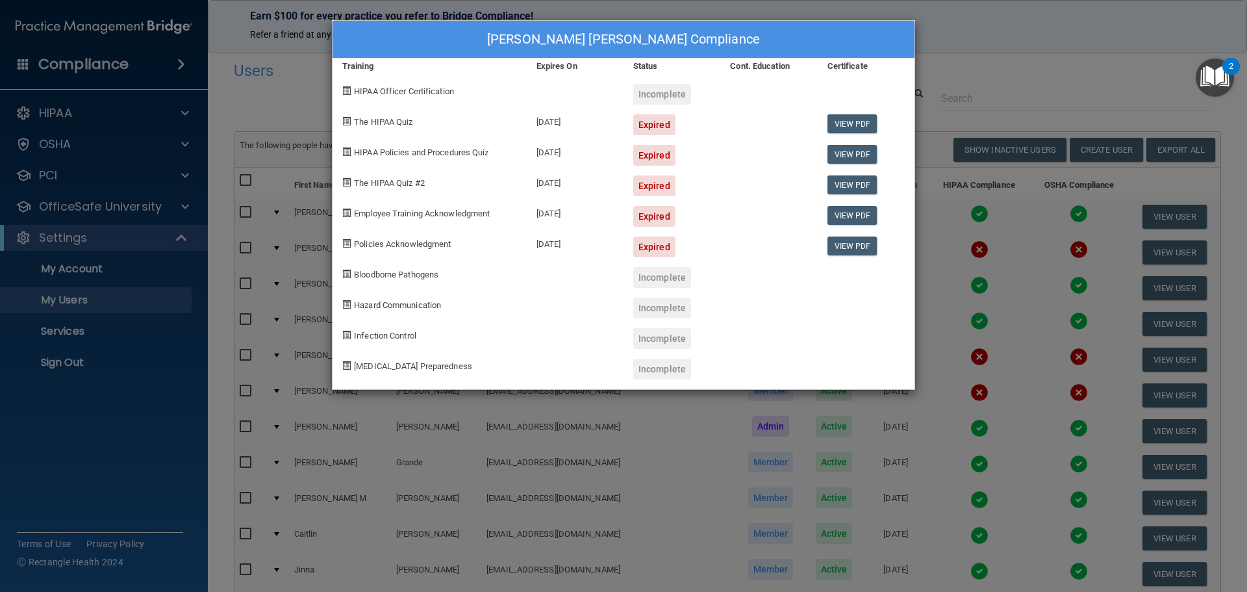
click at [950, 53] on div "[PERSON_NAME] [PERSON_NAME] Compliance Training Expires On Status Cont. Educati…" at bounding box center [623, 296] width 1247 height 592
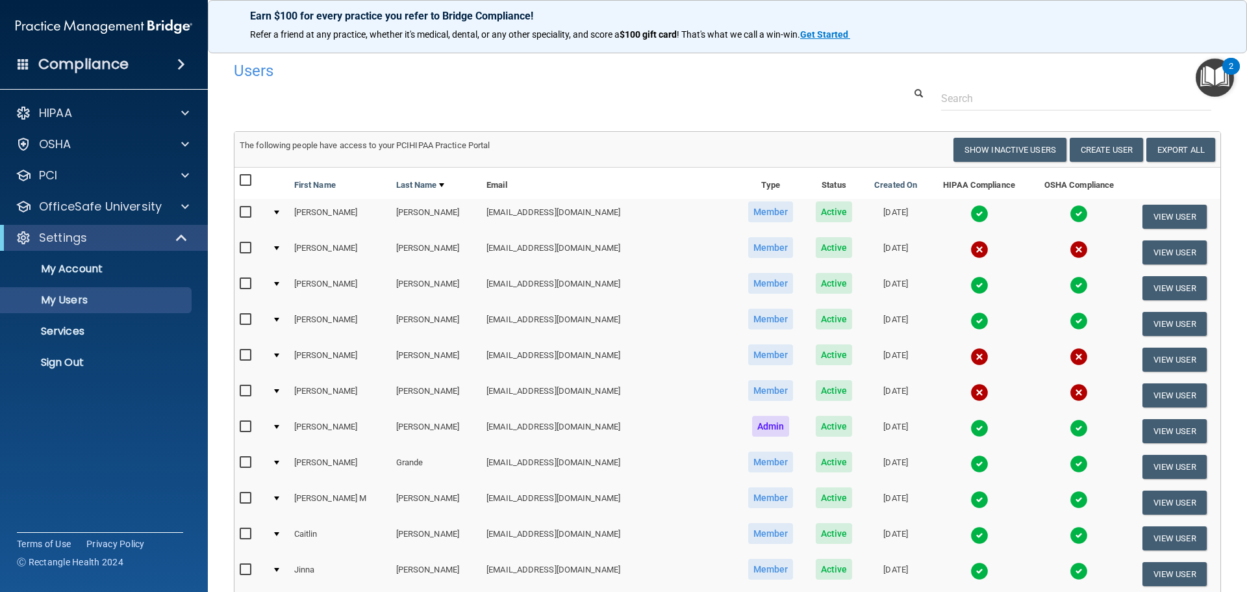
scroll to position [65, 0]
